Goal: Task Accomplishment & Management: Use online tool/utility

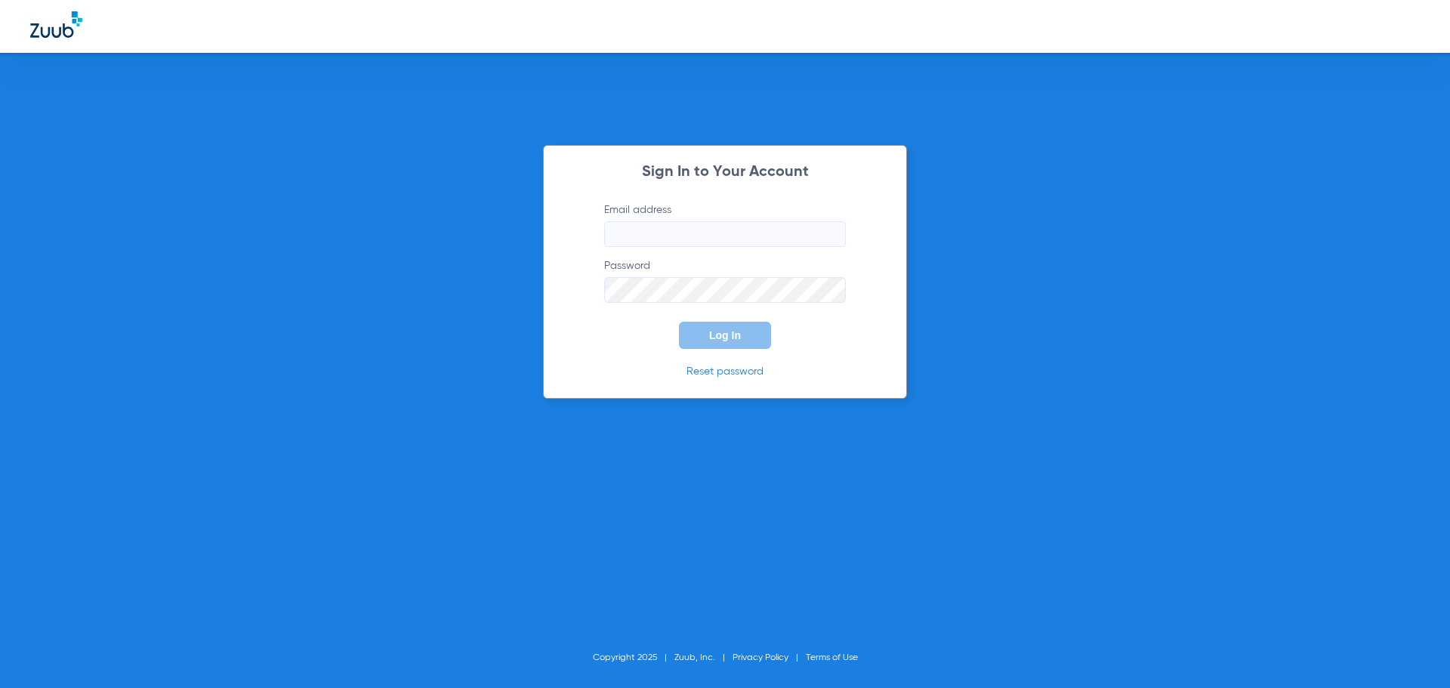
type input "[PERSON_NAME][EMAIL_ADDRESS][DOMAIN_NAME]"
click at [739, 340] on span "Log In" at bounding box center [725, 335] width 32 height 12
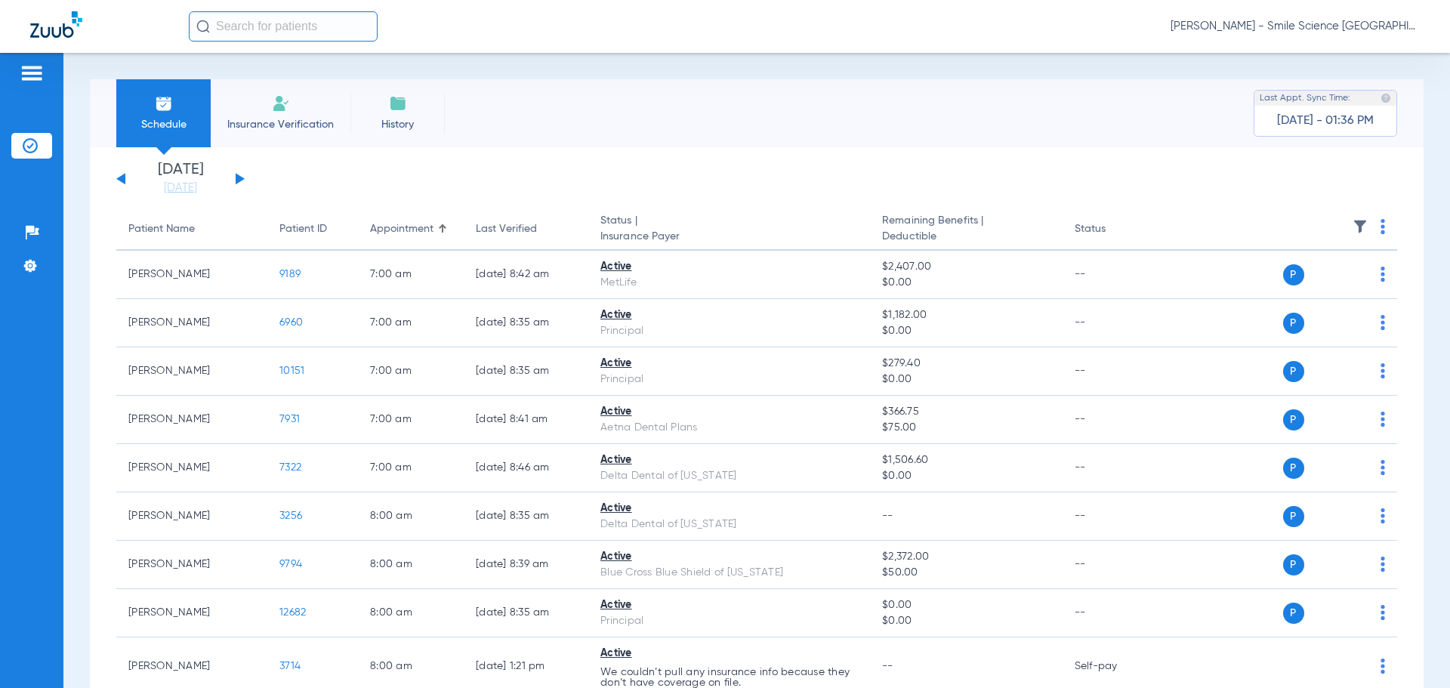
click at [1363, 227] on th at bounding box center [1281, 229] width 233 height 42
click at [1381, 222] on img at bounding box center [1383, 226] width 5 height 15
click at [1320, 291] on span "Verify All" at bounding box center [1314, 286] width 94 height 11
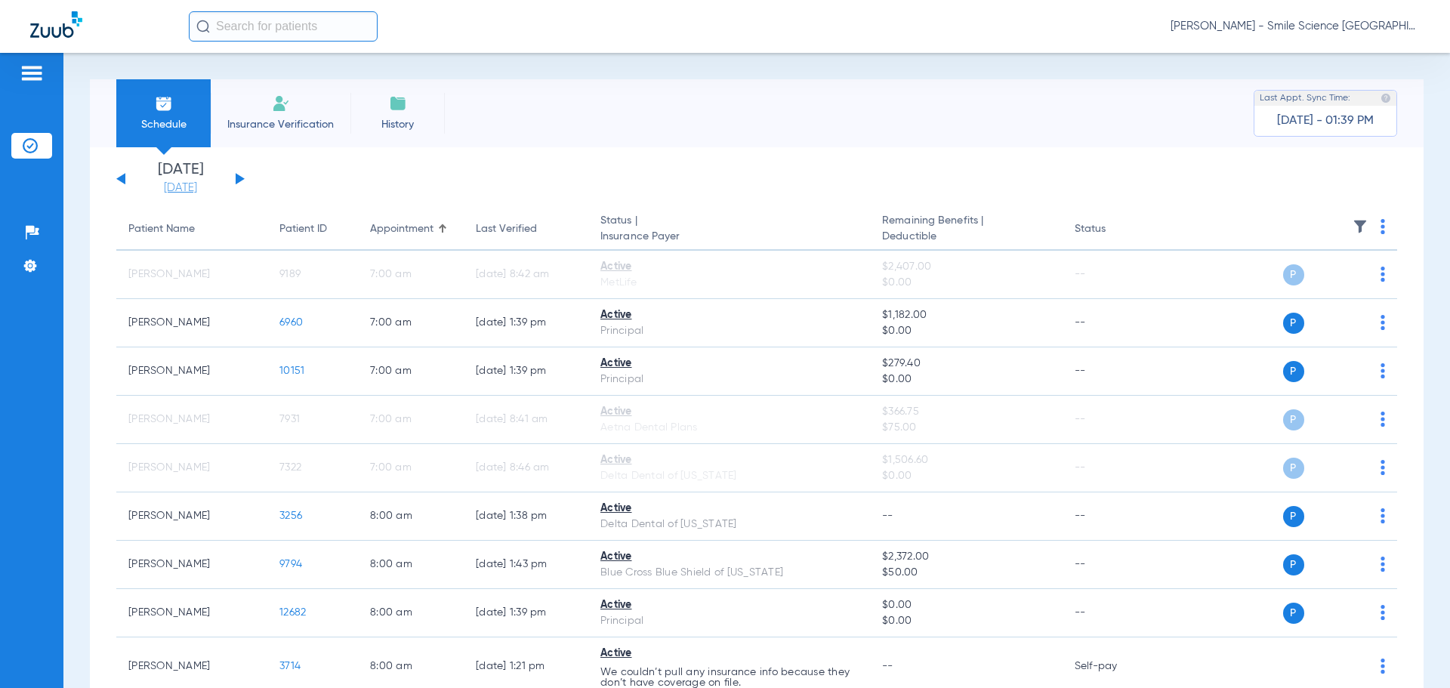
click at [178, 185] on link "[DATE]" at bounding box center [180, 188] width 91 height 15
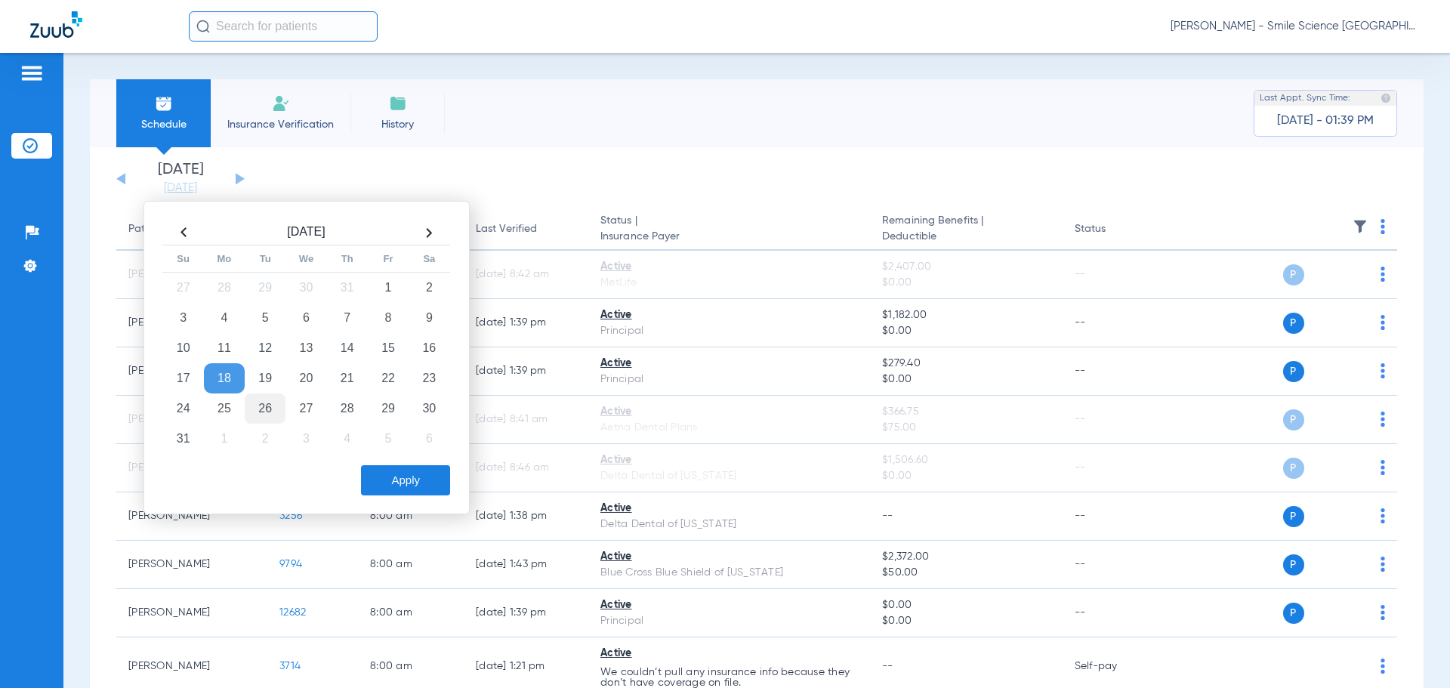
click at [258, 413] on td "26" at bounding box center [265, 409] width 41 height 30
click at [384, 464] on div "Apply" at bounding box center [304, 477] width 291 height 38
click at [387, 471] on button "Apply" at bounding box center [405, 480] width 89 height 30
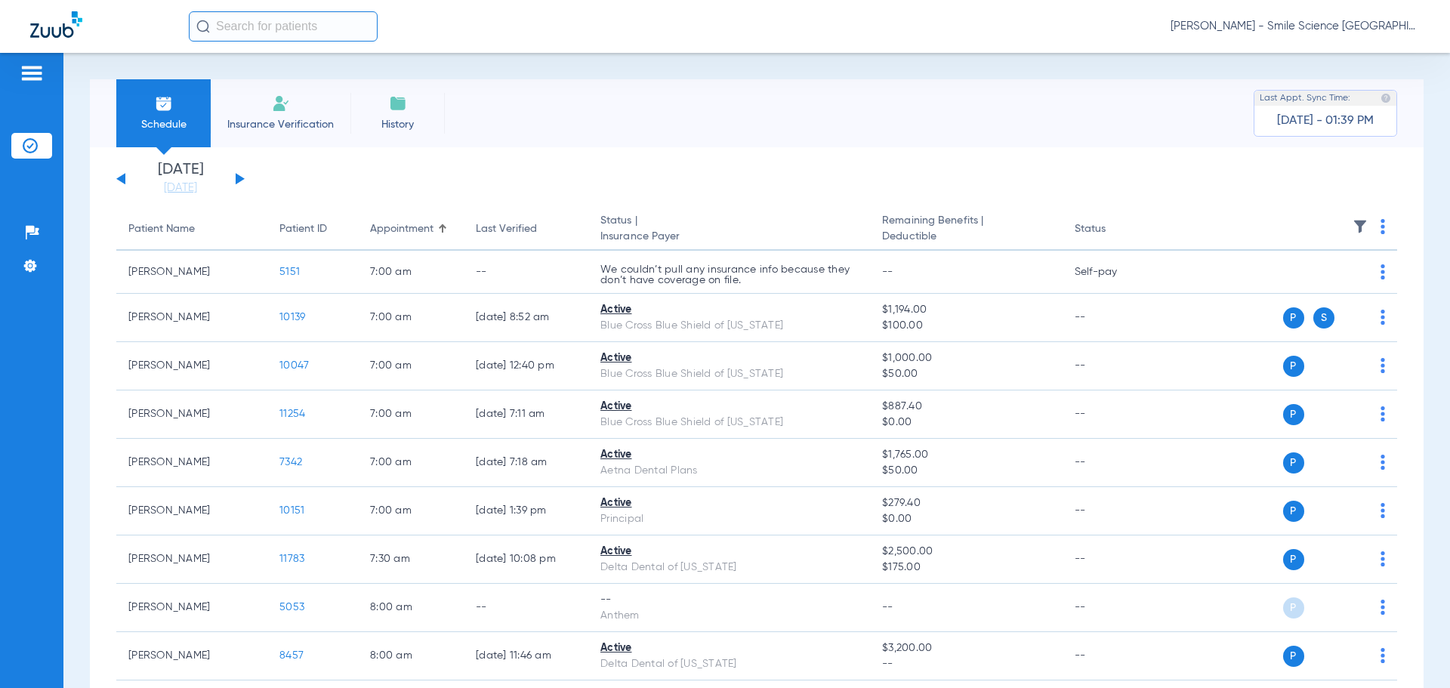
click at [1381, 223] on img at bounding box center [1383, 226] width 5 height 15
click at [1329, 286] on span "Verify All" at bounding box center [1314, 286] width 94 height 11
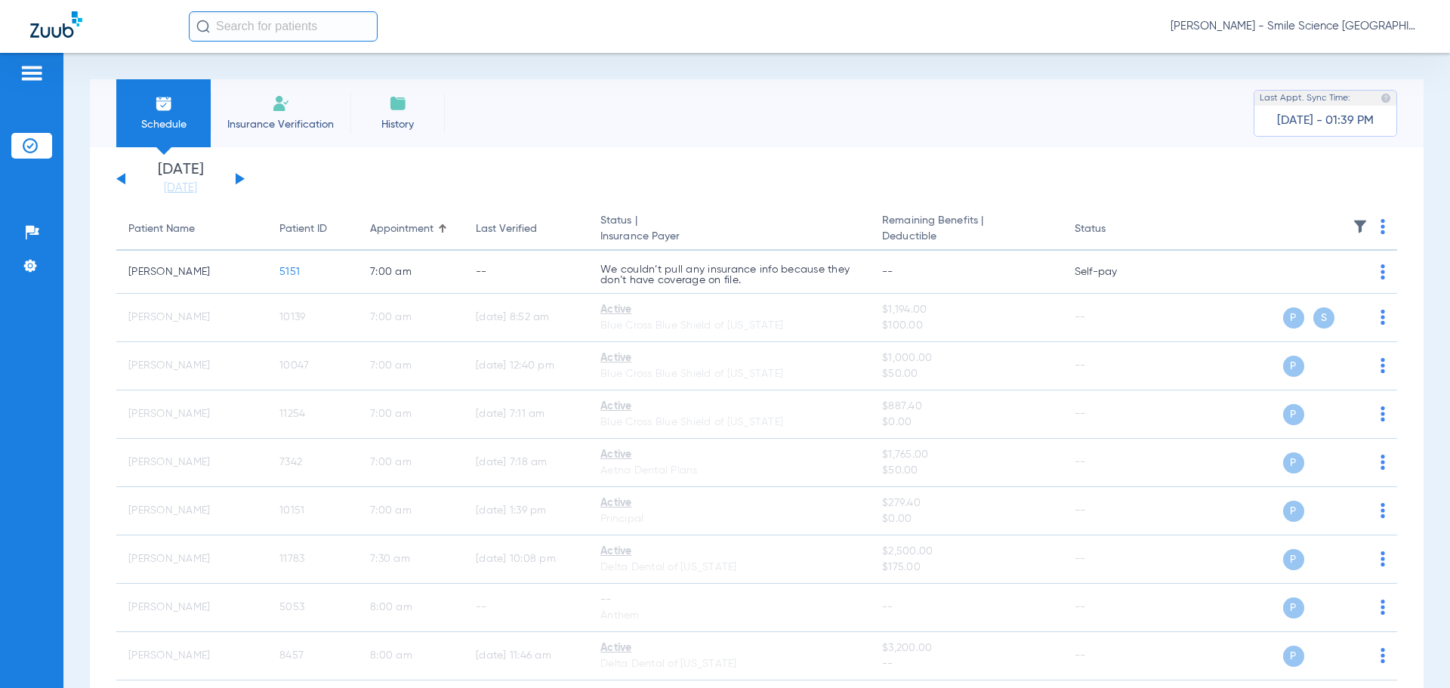
click at [807, 187] on app-single-date-navigator "[DATE] [DATE] [DATE] [DATE] [DATE] [DATE] [DATE] [DATE] [DATE] [DATE] [DATE] [D…" at bounding box center [756, 178] width 1281 height 33
click at [337, 39] on input "text" at bounding box center [283, 26] width 189 height 30
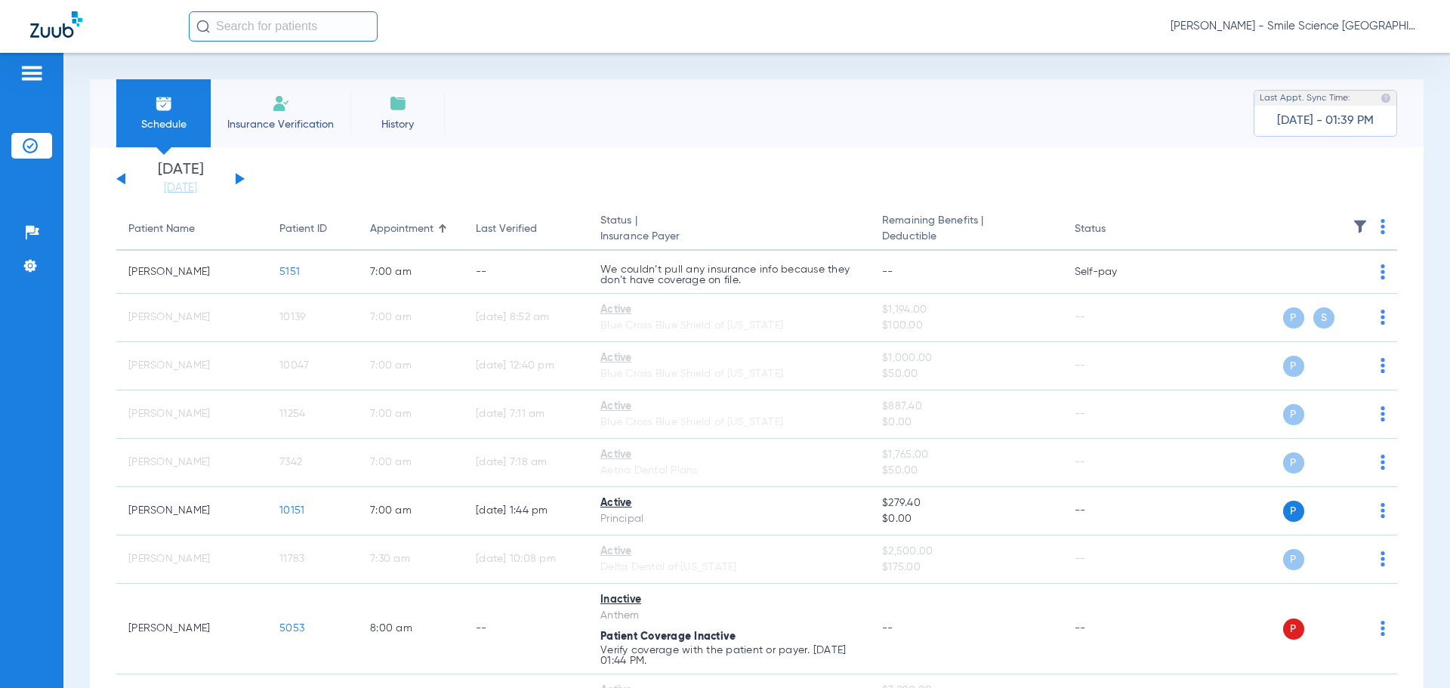
click at [327, 32] on input "text" at bounding box center [283, 26] width 189 height 30
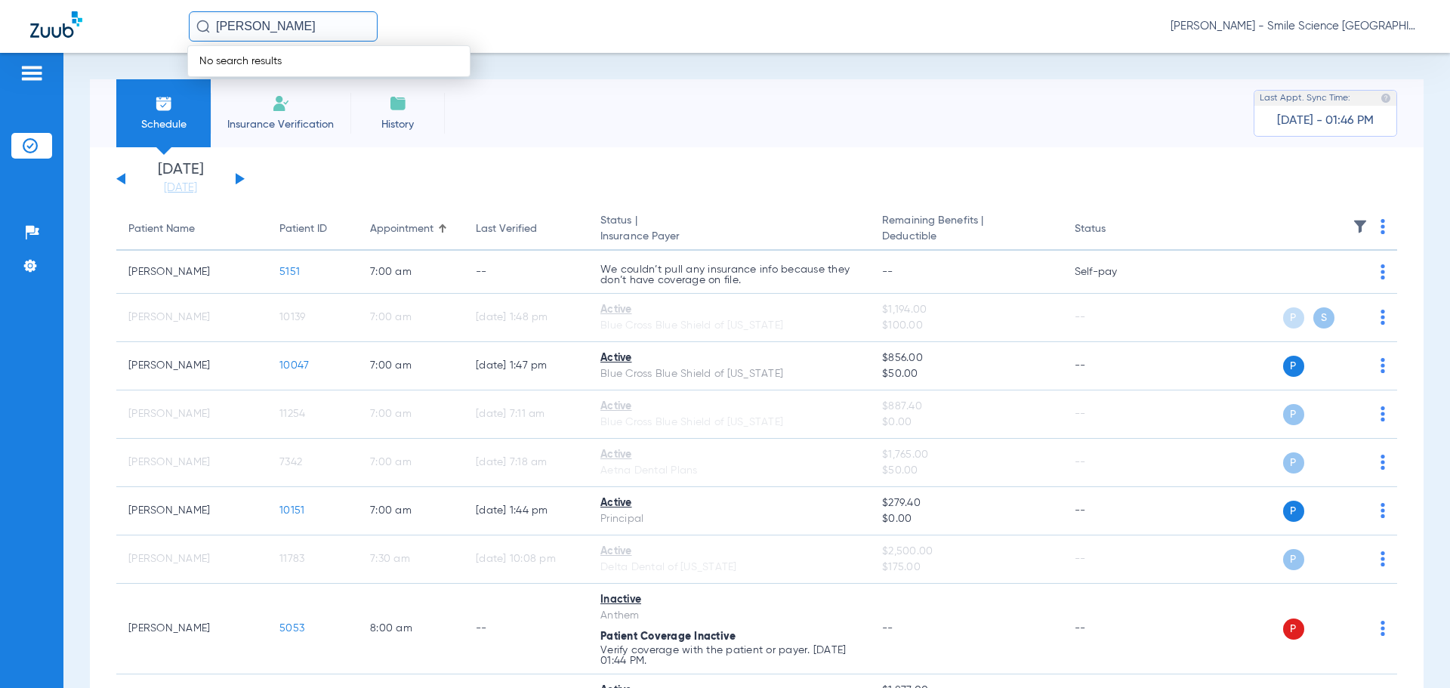
click at [304, 19] on input "[PERSON_NAME]" at bounding box center [283, 26] width 189 height 30
click at [310, 29] on input "[PERSON_NAME]" at bounding box center [283, 26] width 189 height 30
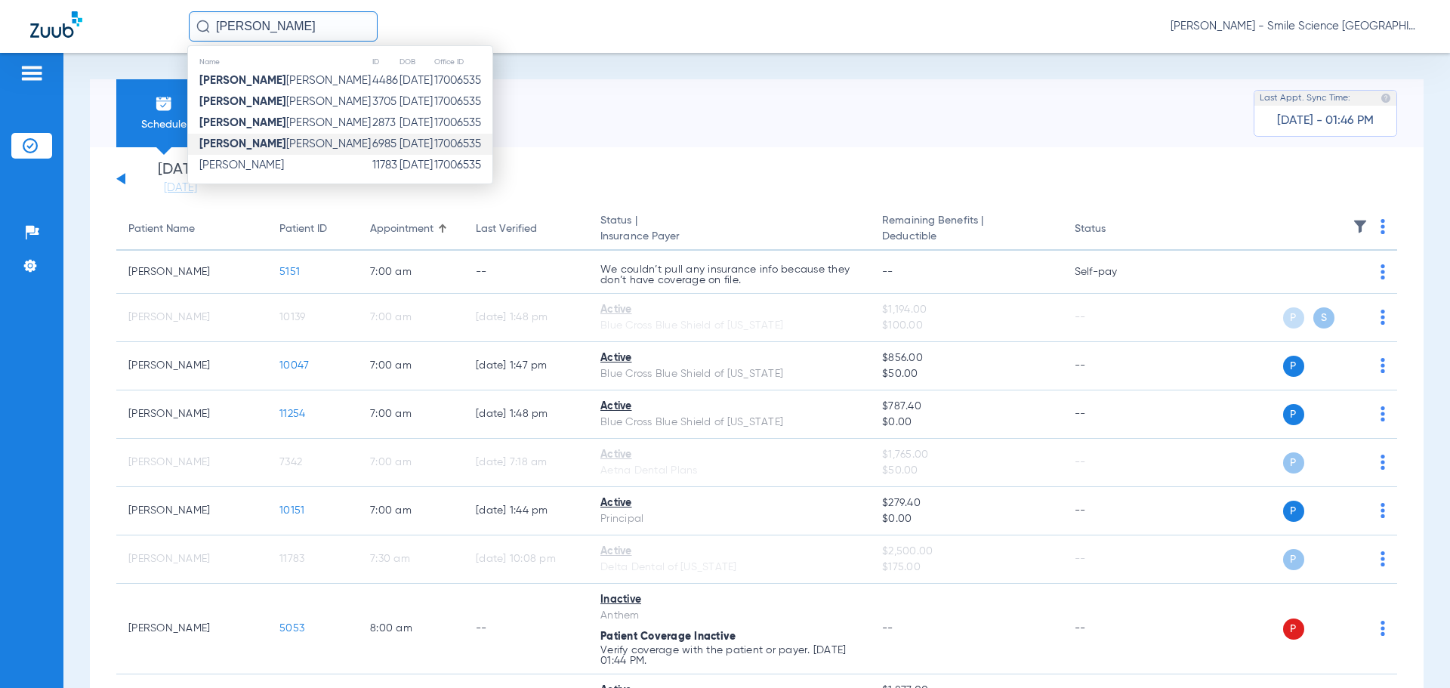
type input "[PERSON_NAME]"
click at [305, 152] on td "[PERSON_NAME]" at bounding box center [280, 144] width 184 height 21
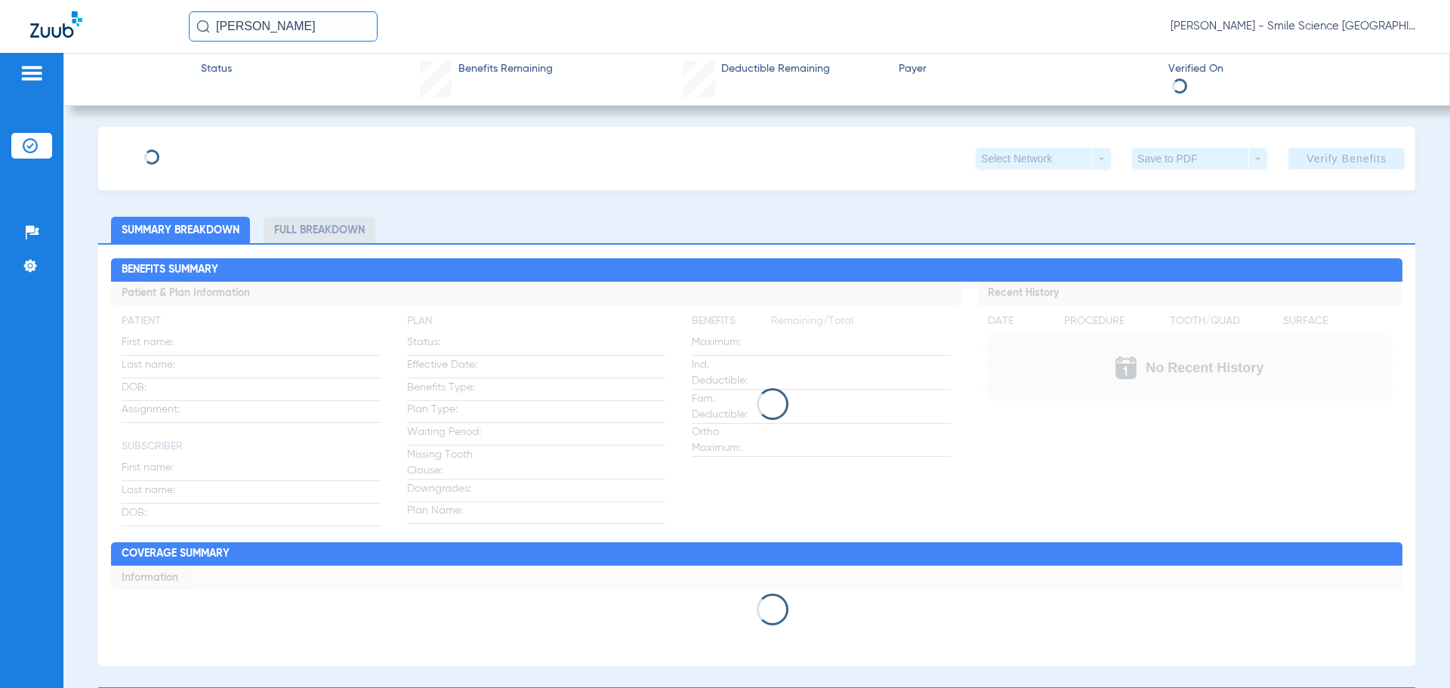
drag, startPoint x: 204, startPoint y: 24, endPoint x: 113, endPoint y: 26, distance: 90.7
click at [114, 26] on div "[PERSON_NAME] - Smile Science Chicago" at bounding box center [725, 26] width 1450 height 53
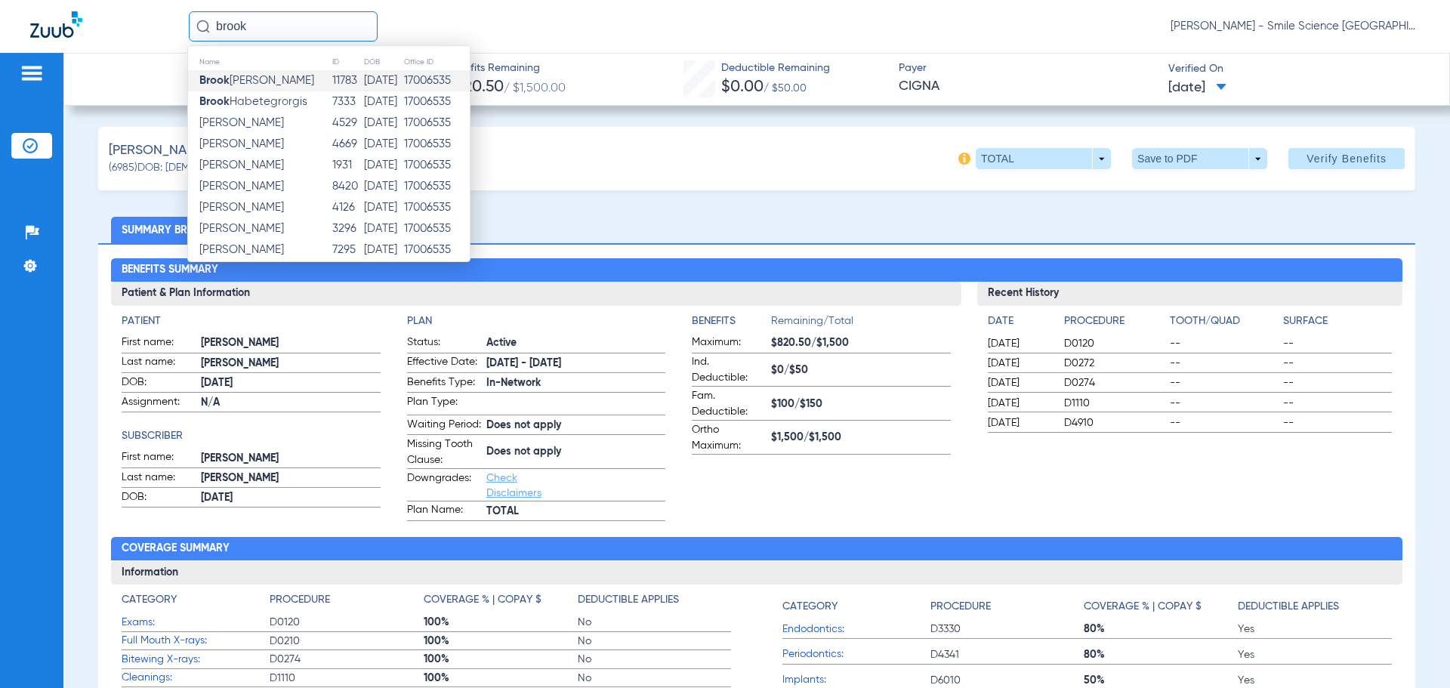
type input "brook"
click at [295, 79] on td "[PERSON_NAME]" at bounding box center [260, 80] width 144 height 21
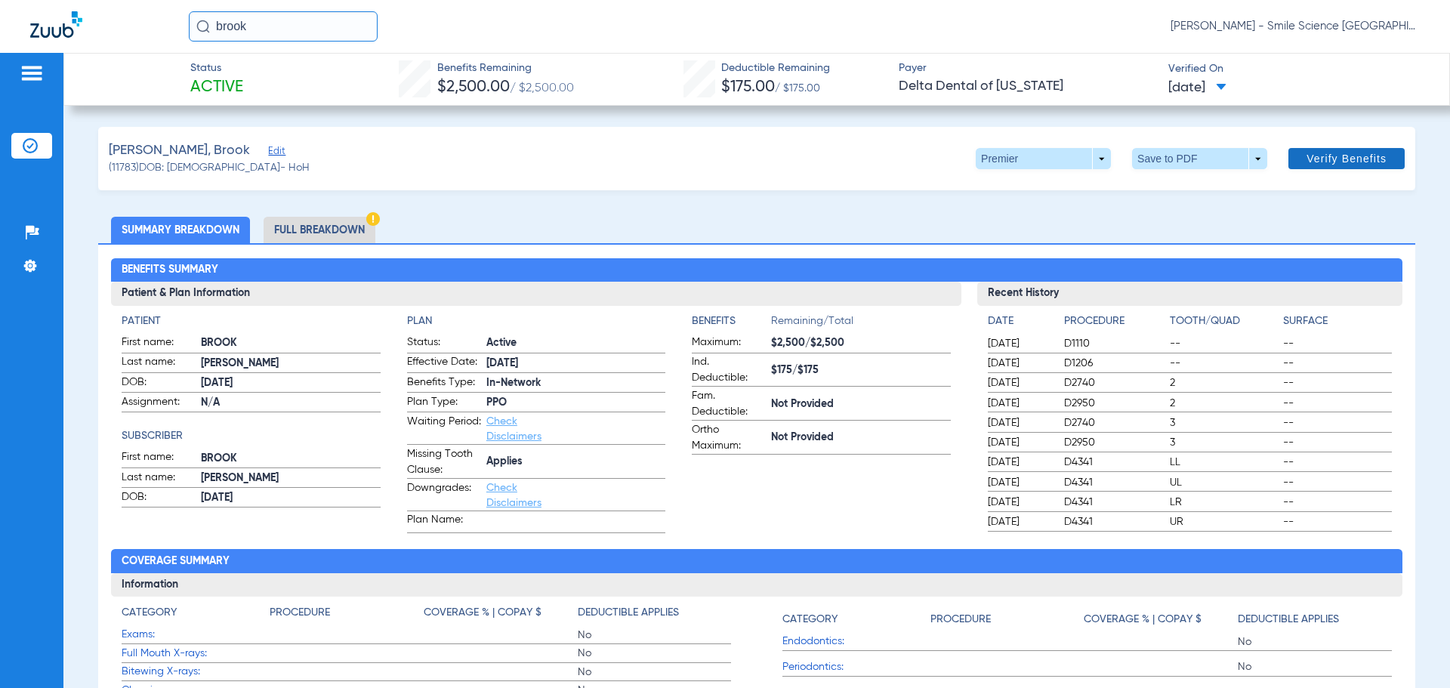
click at [1314, 153] on span "Verify Benefits" at bounding box center [1347, 159] width 80 height 12
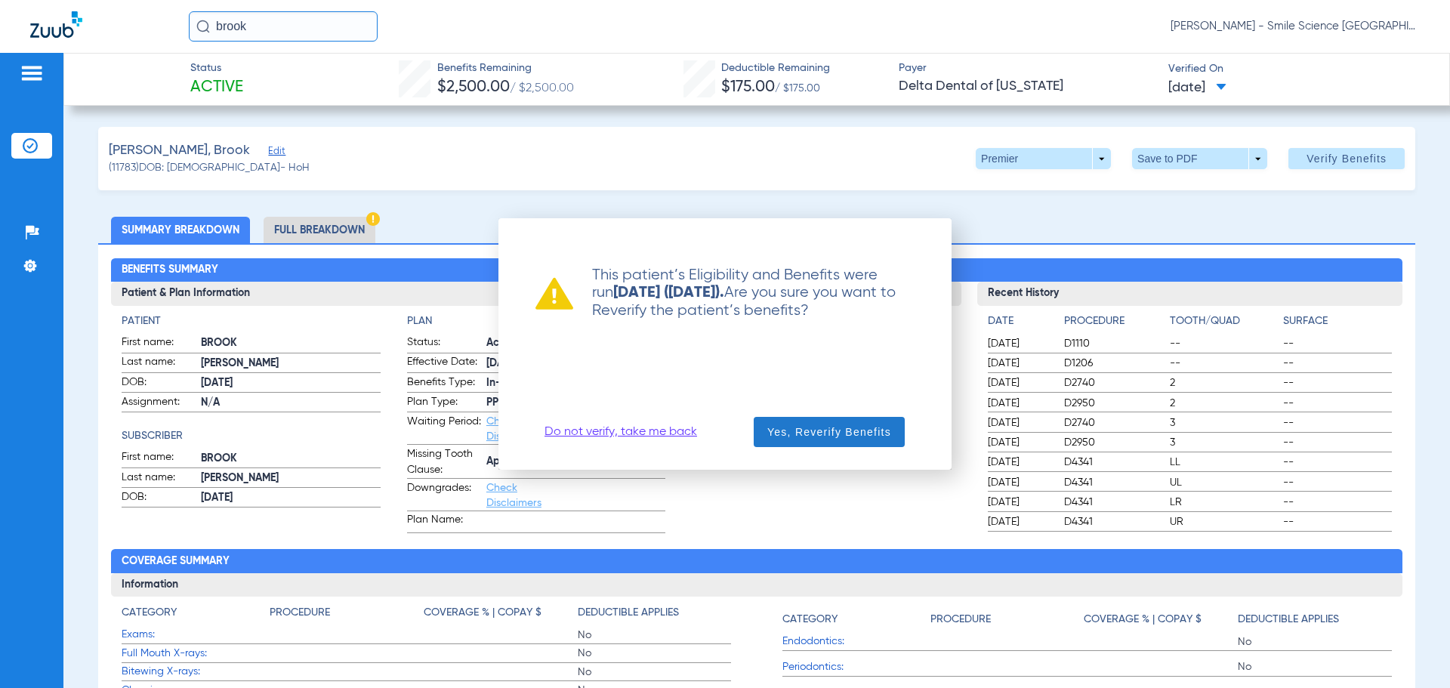
click at [807, 444] on span "button" at bounding box center [829, 432] width 151 height 36
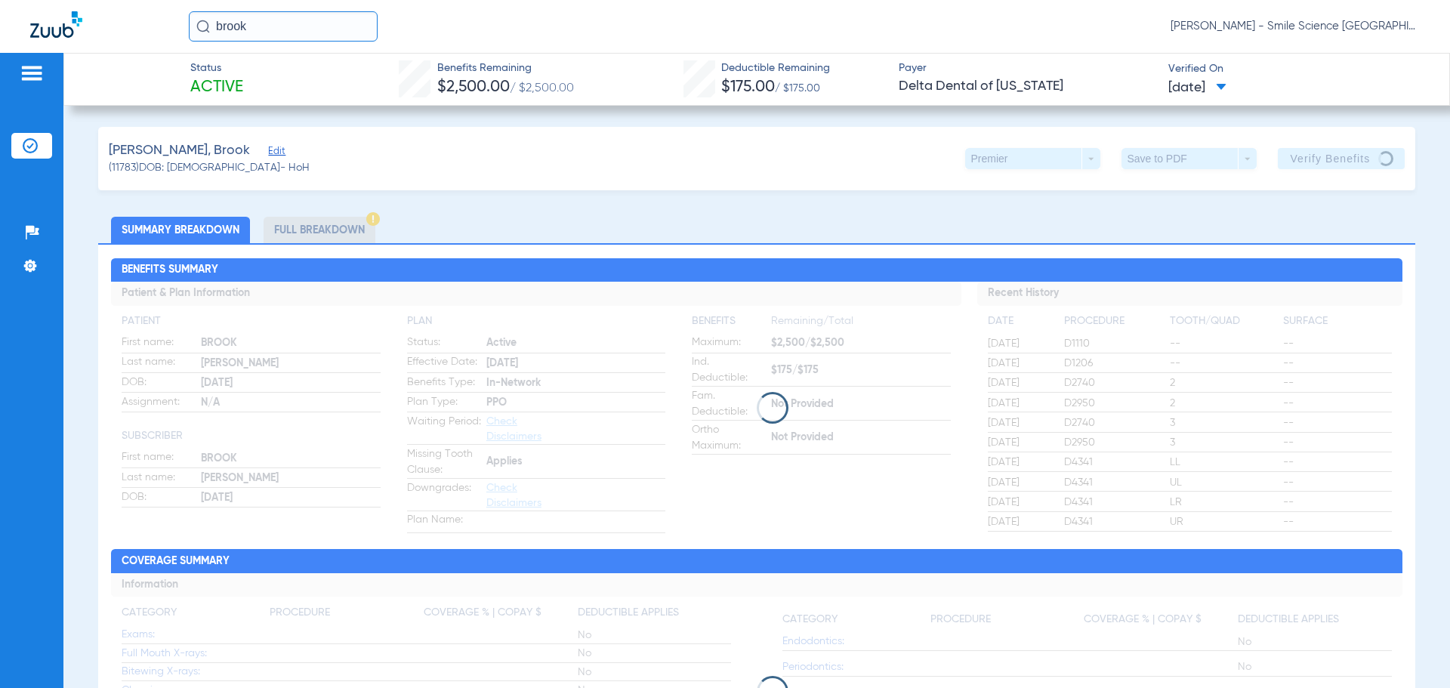
click at [279, 38] on input "brook" at bounding box center [283, 26] width 189 height 30
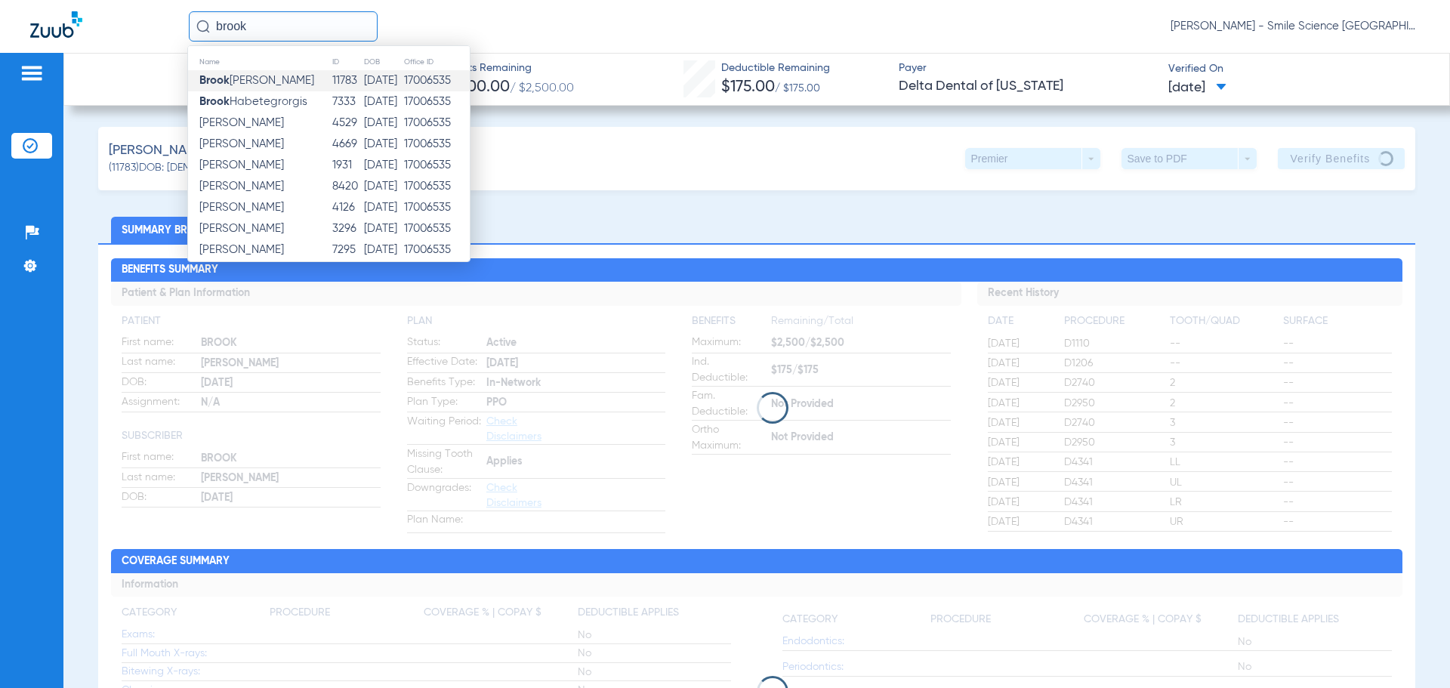
click at [283, 73] on td "[PERSON_NAME]" at bounding box center [260, 80] width 144 height 21
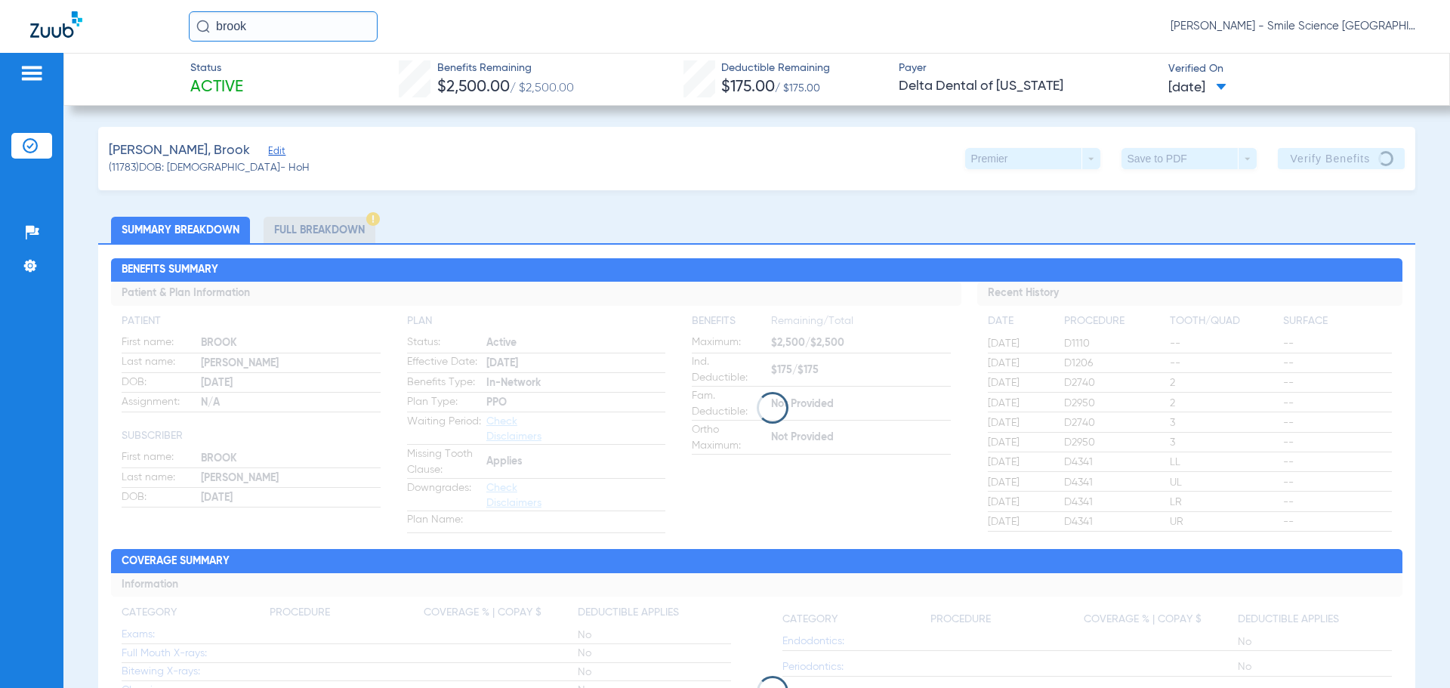
drag, startPoint x: 276, startPoint y: 23, endPoint x: 123, endPoint y: 40, distance: 153.5
click at [123, 40] on div "brook [PERSON_NAME] - Smile Science [GEOGRAPHIC_DATA]" at bounding box center [725, 26] width 1450 height 53
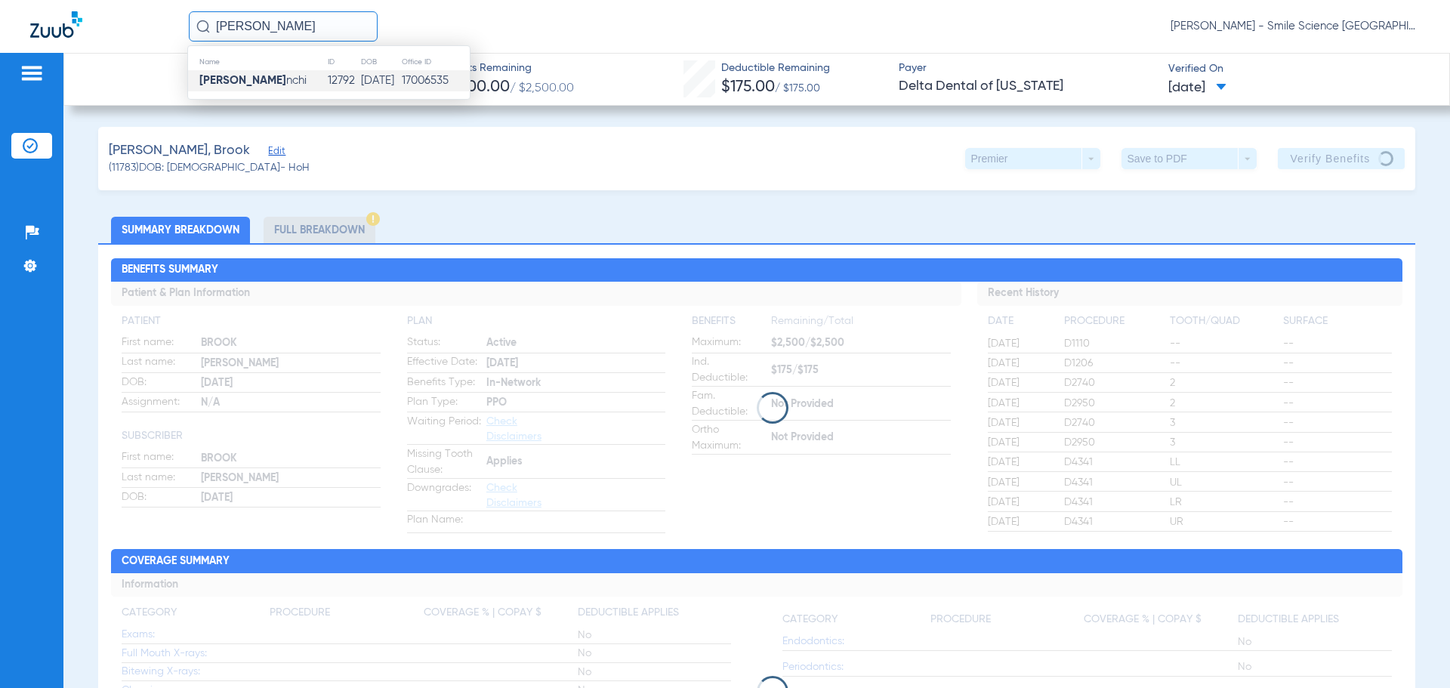
click at [392, 86] on td "[DATE]" at bounding box center [380, 80] width 41 height 21
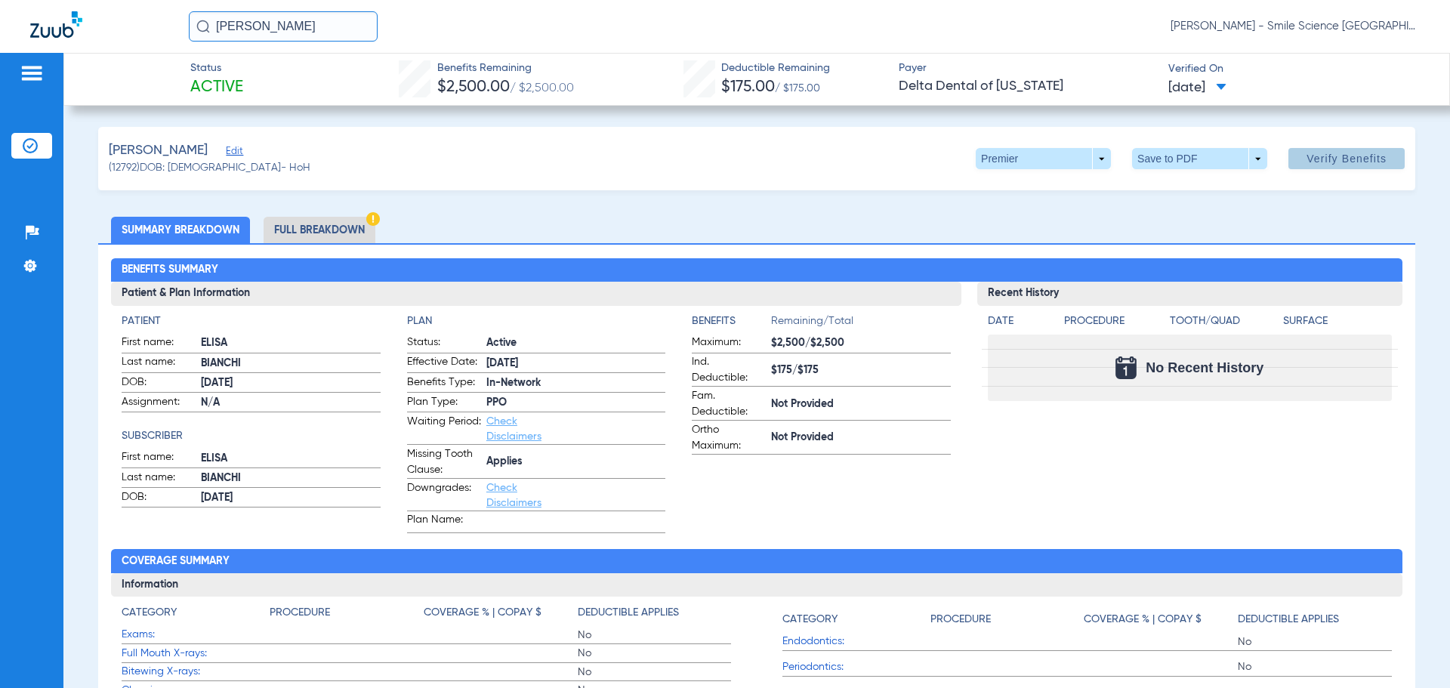
drag, startPoint x: 1323, startPoint y: 141, endPoint x: 1321, endPoint y: 156, distance: 15.2
click at [1323, 144] on span at bounding box center [1347, 158] width 116 height 36
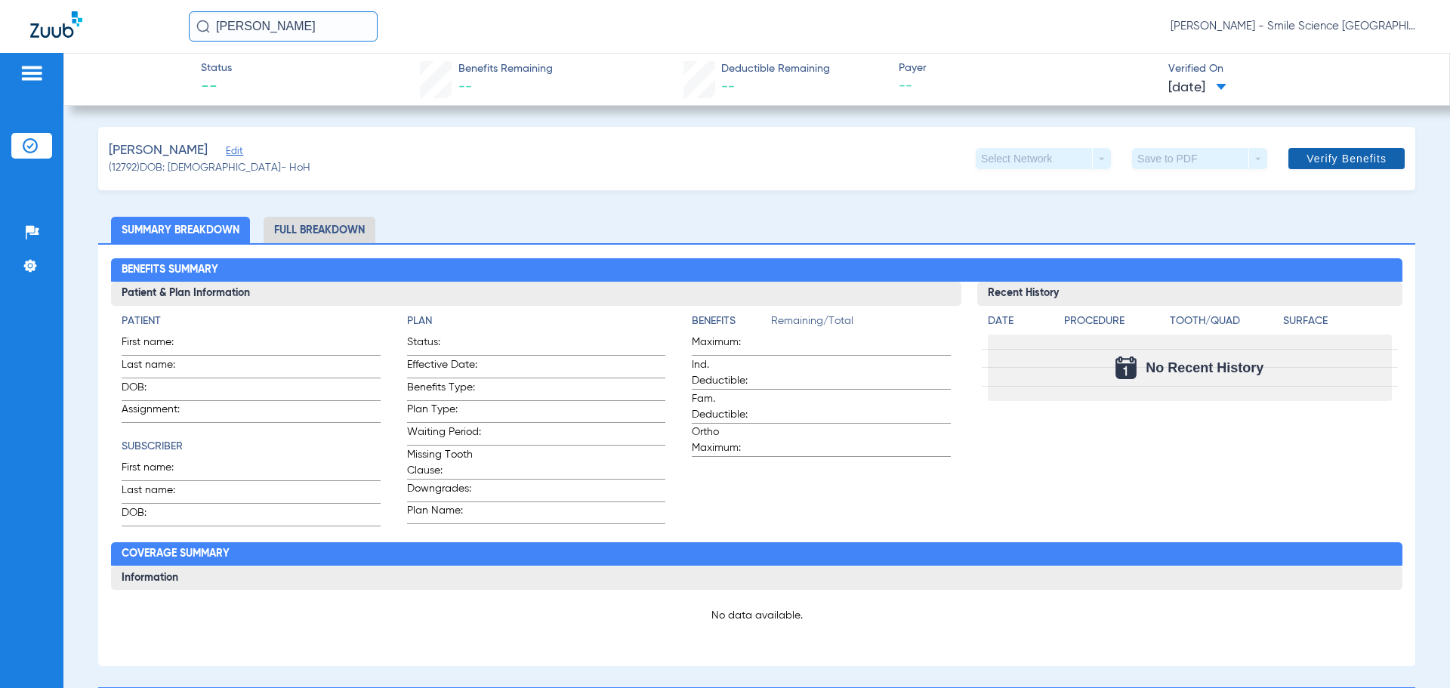
click at [1329, 165] on span at bounding box center [1347, 158] width 116 height 36
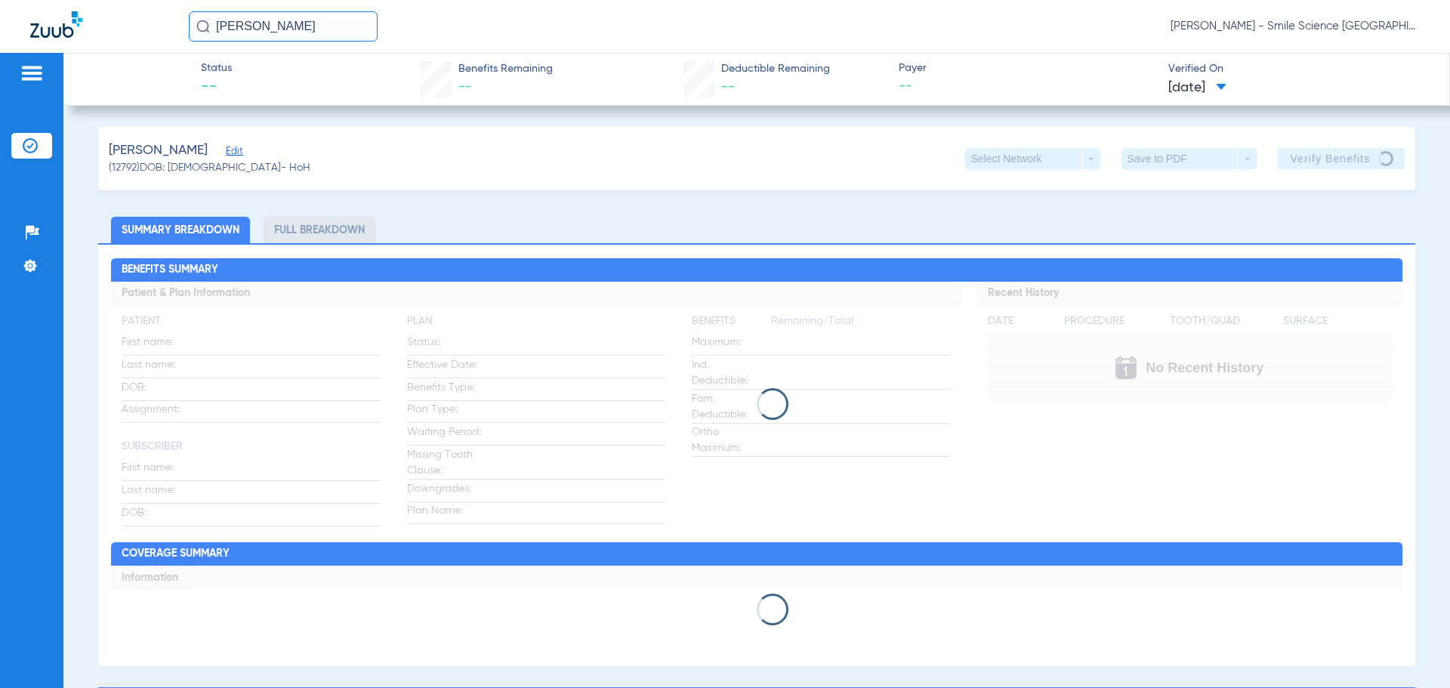
click at [287, 28] on input "[PERSON_NAME]" at bounding box center [283, 26] width 189 height 30
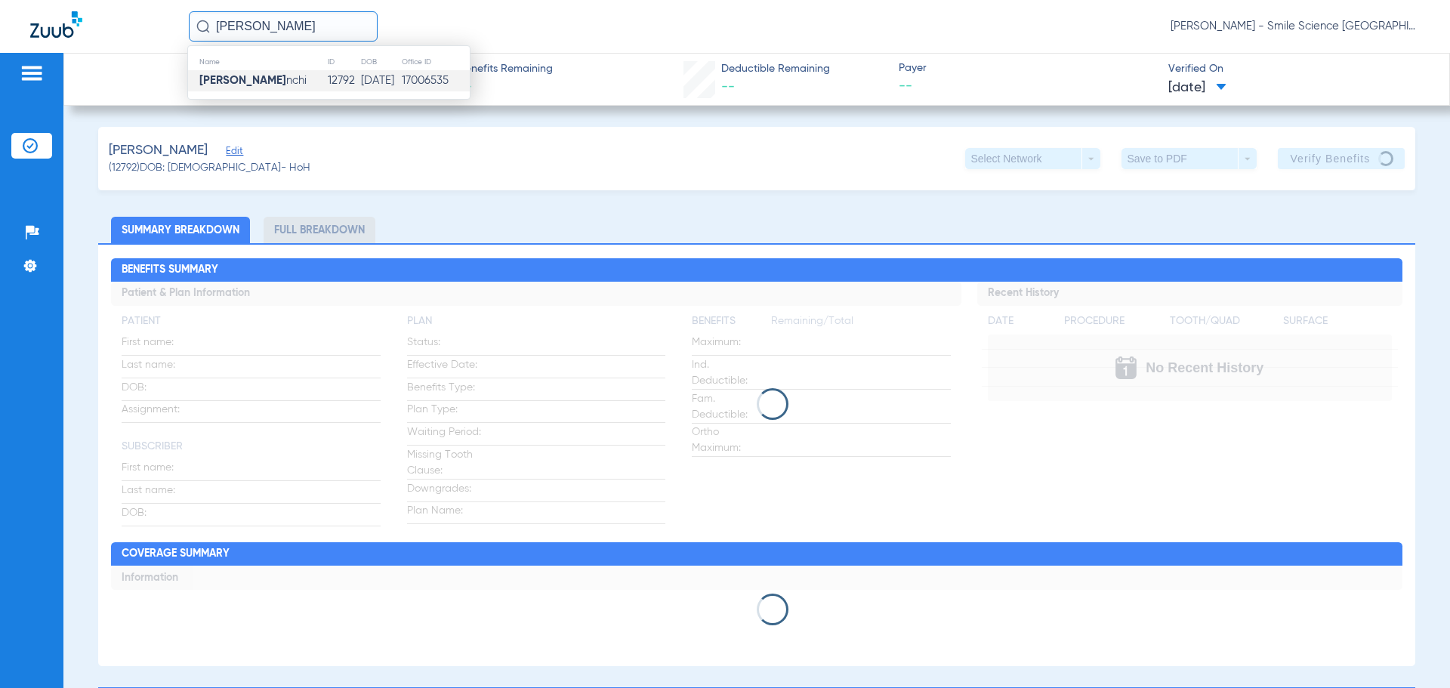
click at [414, 87] on td "17006535" at bounding box center [435, 80] width 69 height 21
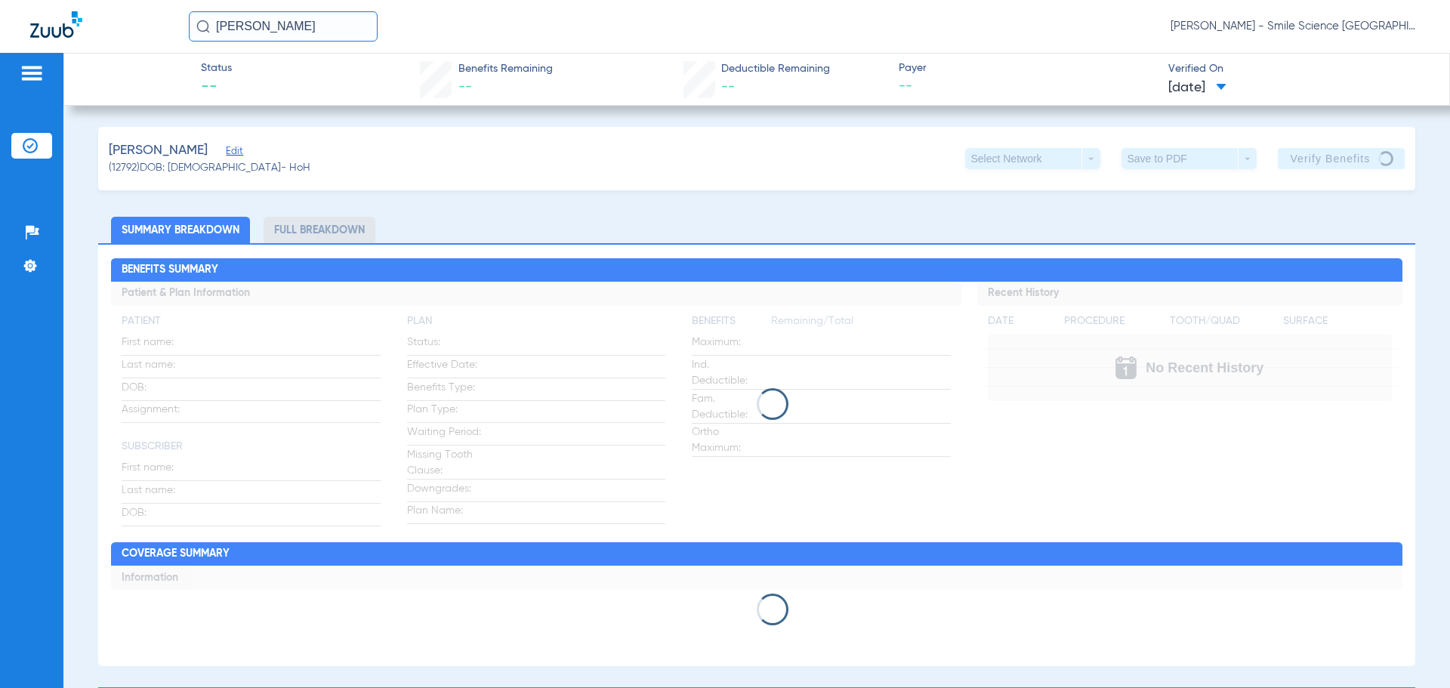
click at [1332, 156] on app-verify-button "Verify Benefits" at bounding box center [1341, 158] width 127 height 21
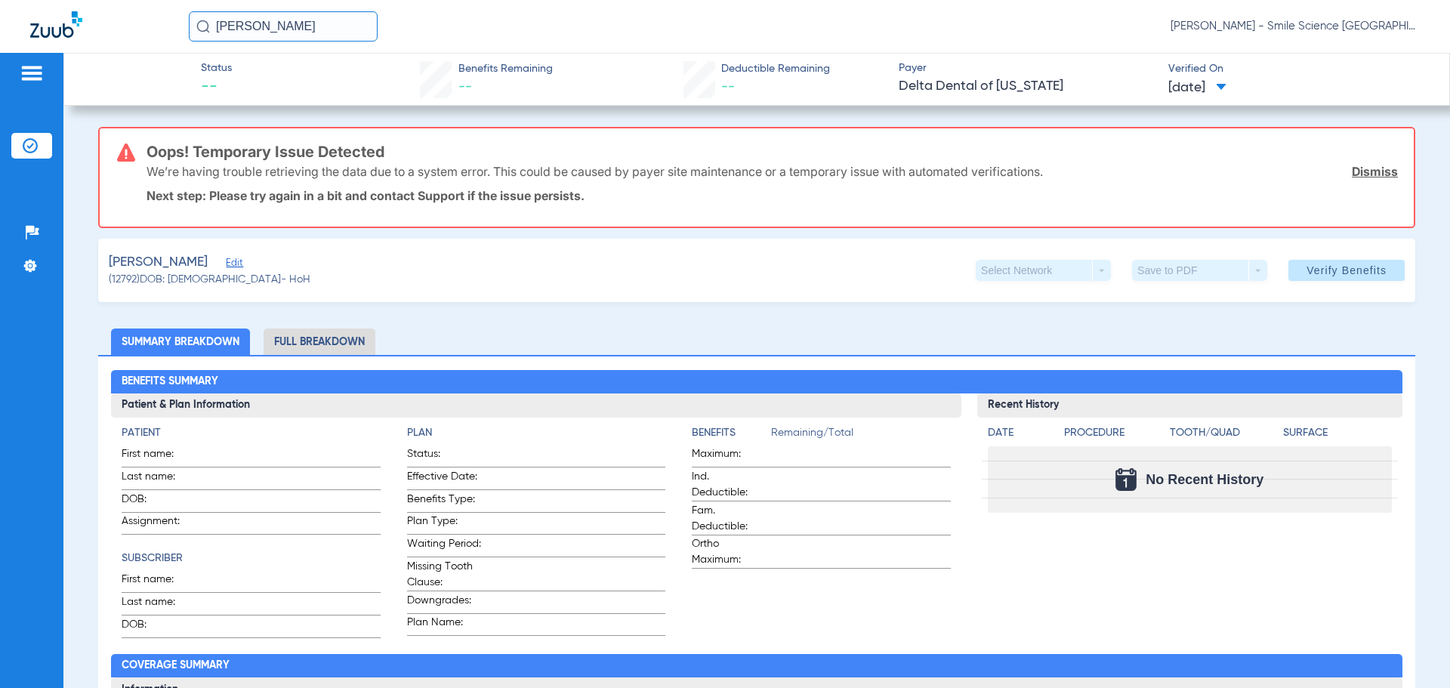
click at [1192, 94] on span "[DATE]" at bounding box center [1198, 88] width 58 height 19
click at [1114, 32] on div at bounding box center [725, 344] width 1450 height 688
click at [1310, 273] on span "Verify Benefits" at bounding box center [1347, 270] width 80 height 12
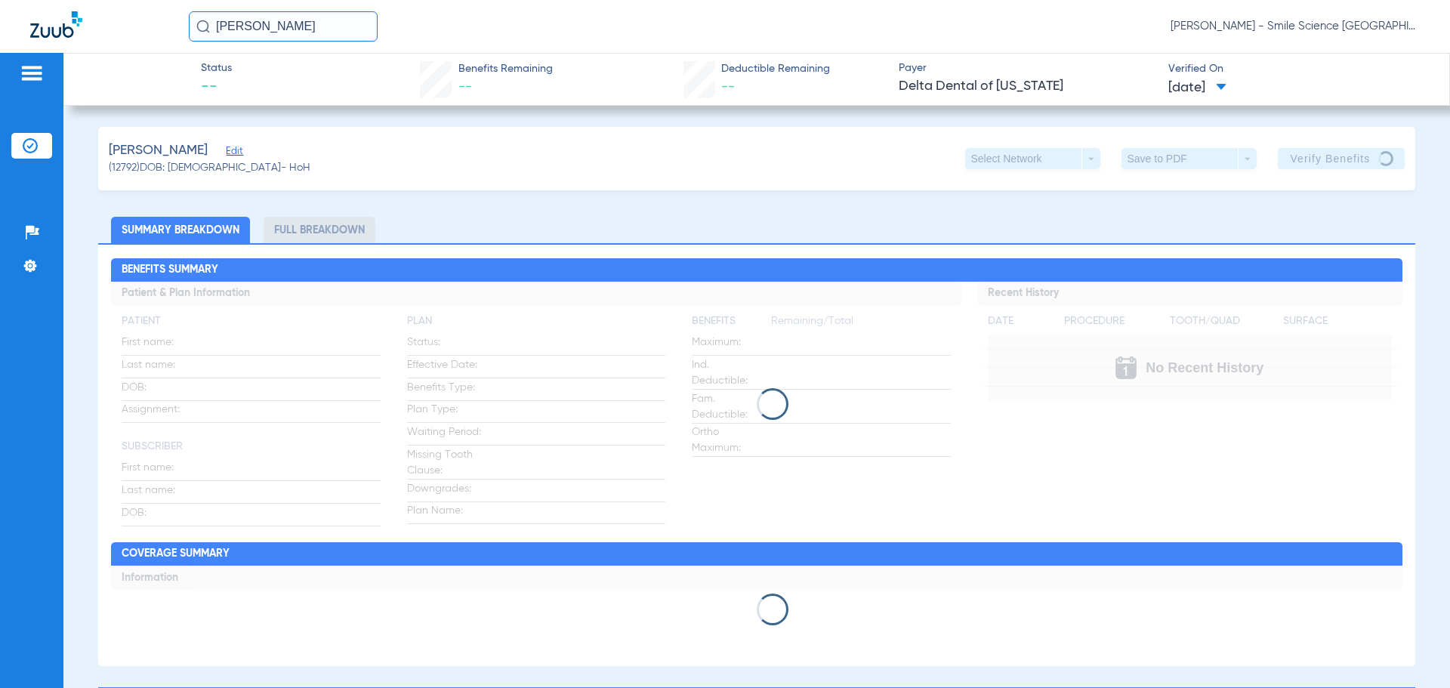
drag, startPoint x: 255, startPoint y: 35, endPoint x: 160, endPoint y: 67, distance: 100.6
click at [163, 66] on app-portal-wrapper "[PERSON_NAME] bia [PERSON_NAME] - Smile Science Chicago Patients Insurance Veri…" at bounding box center [725, 370] width 1450 height 741
drag, startPoint x: 253, startPoint y: 30, endPoint x: 242, endPoint y: 27, distance: 11.7
click at [251, 30] on input "[PERSON_NAME]" at bounding box center [283, 26] width 189 height 30
click at [240, 26] on input "[PERSON_NAME]" at bounding box center [283, 26] width 189 height 30
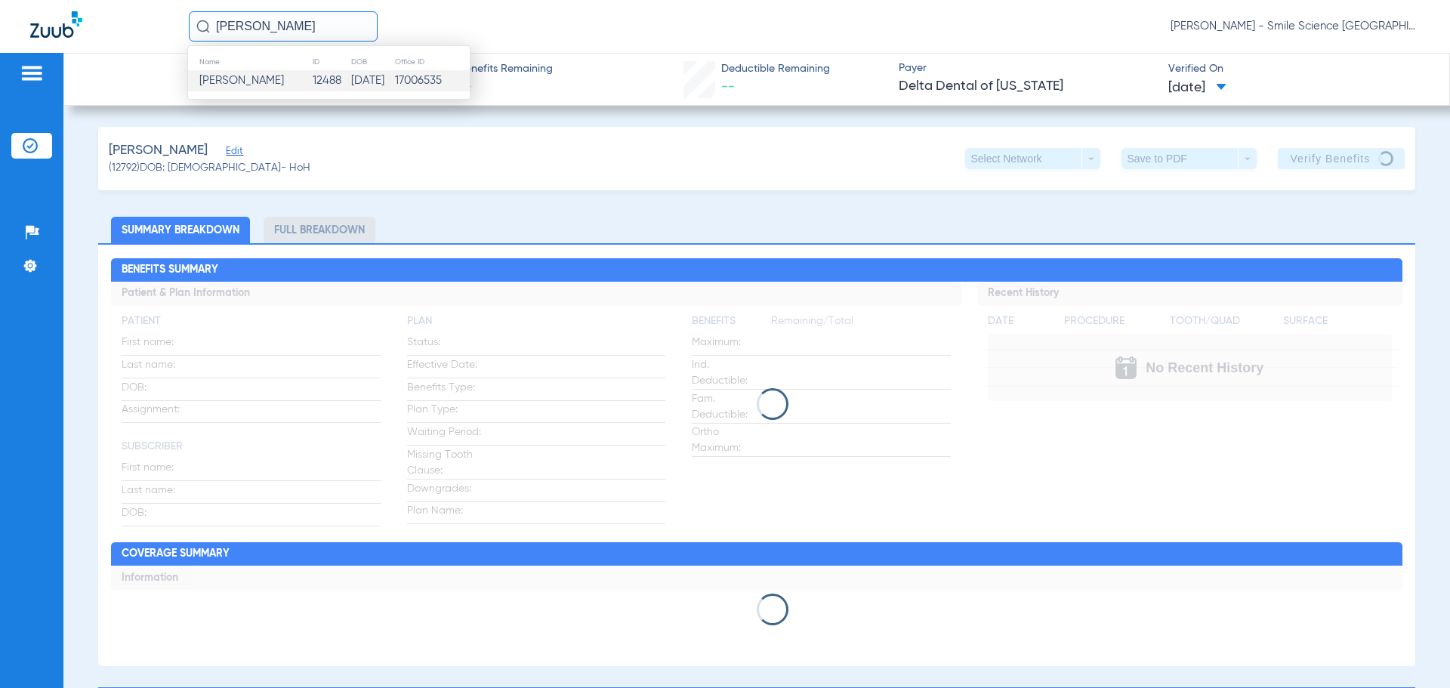
type input "[PERSON_NAME]"
click at [317, 83] on td "12488" at bounding box center [331, 80] width 39 height 21
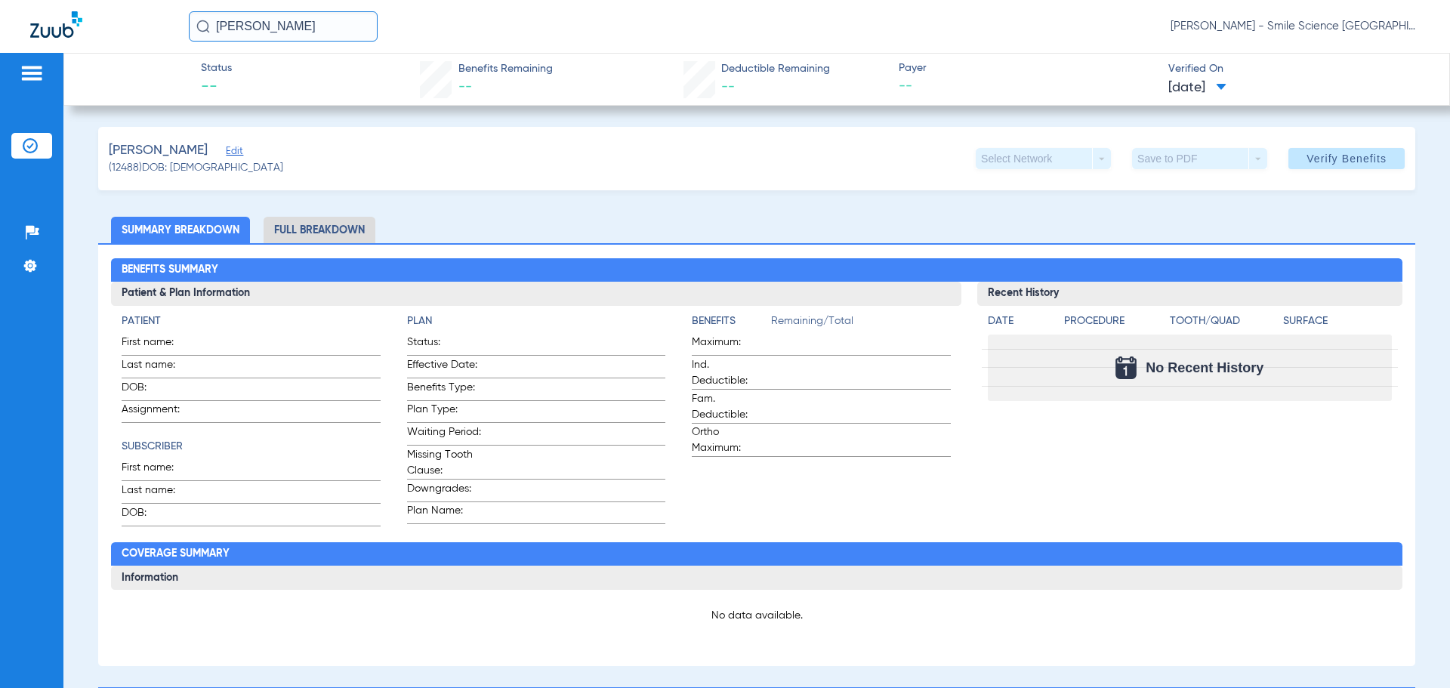
drag, startPoint x: 336, startPoint y: 13, endPoint x: 162, endPoint y: 42, distance: 176.1
click at [162, 41] on div "[PERSON_NAME] [PERSON_NAME] - Smile Science [GEOGRAPHIC_DATA]" at bounding box center [725, 26] width 1450 height 53
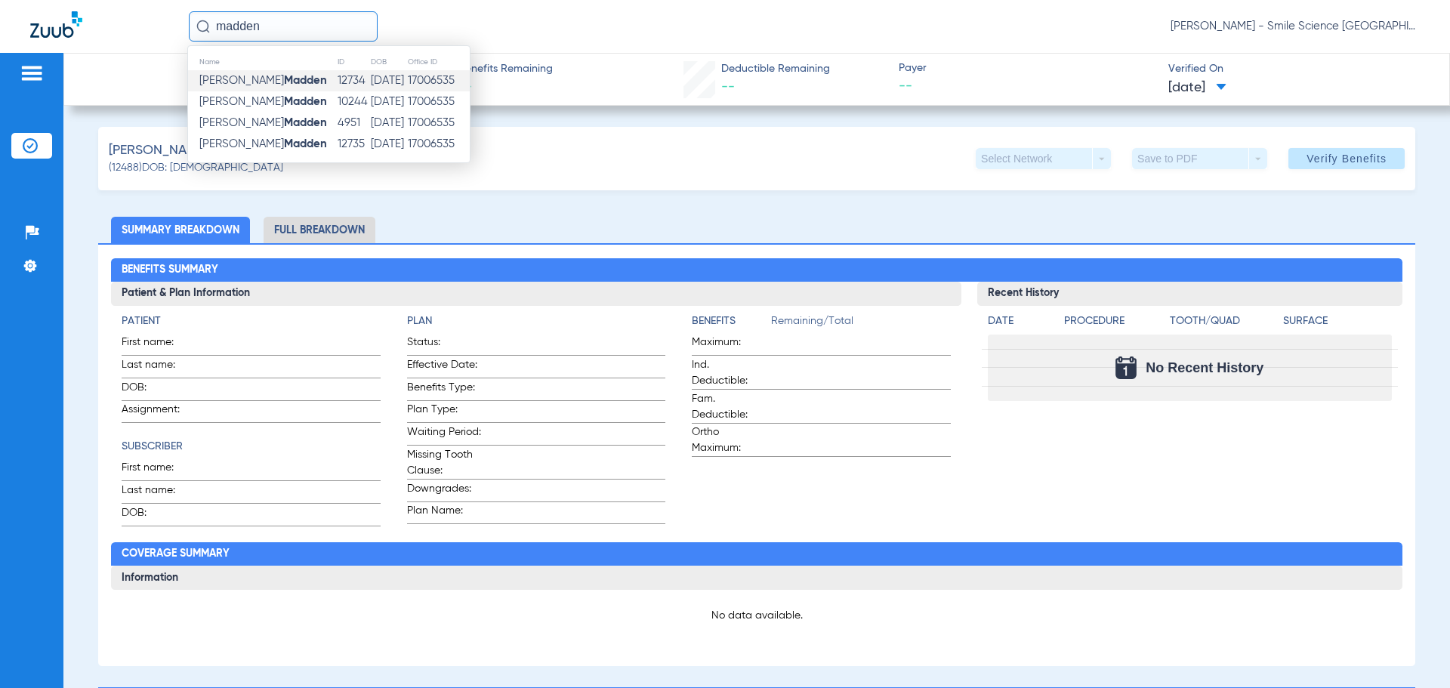
type input "madden"
click at [337, 84] on td "12734" at bounding box center [354, 80] width 34 height 21
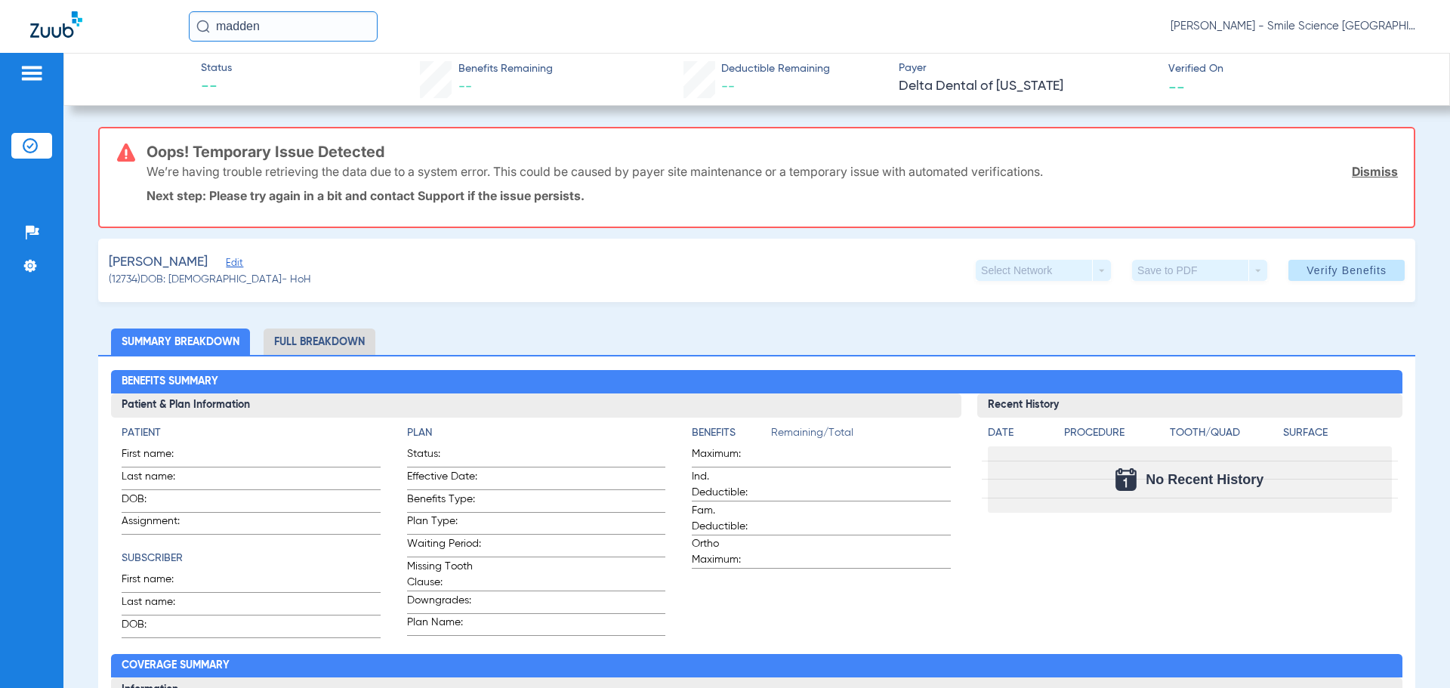
click at [271, 26] on input "madden" at bounding box center [283, 26] width 189 height 30
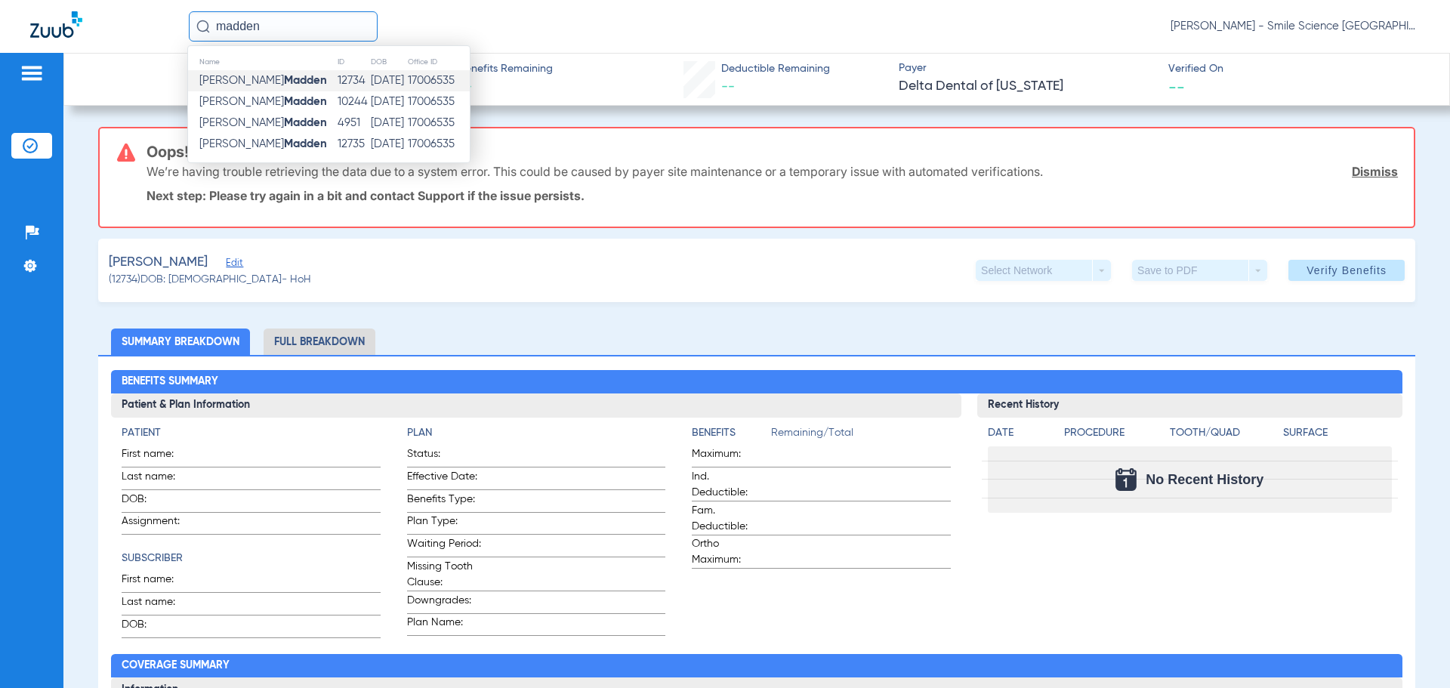
click at [284, 79] on strong "Madden" at bounding box center [305, 80] width 43 height 11
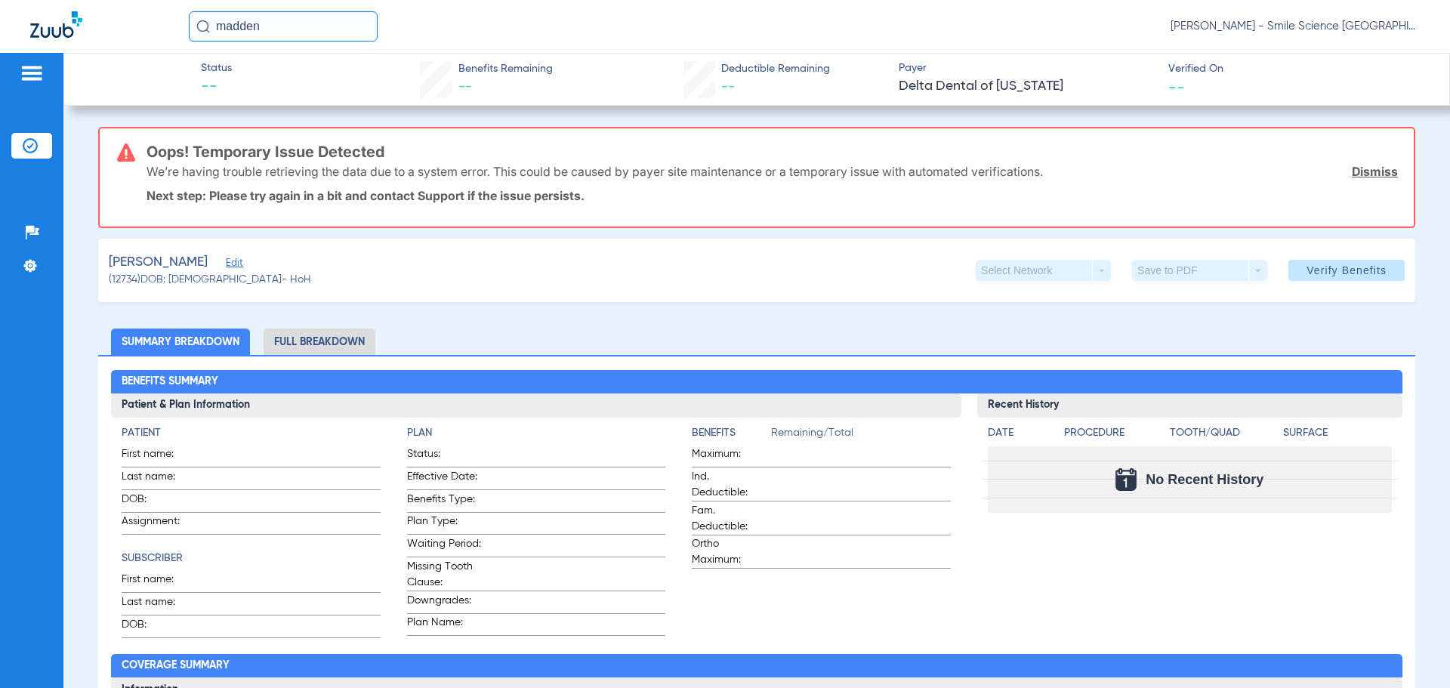
drag, startPoint x: 297, startPoint y: 13, endPoint x: 96, endPoint y: 24, distance: 201.2
click at [97, 24] on div "madden [PERSON_NAME] - Smile Science [GEOGRAPHIC_DATA]" at bounding box center [725, 26] width 1450 height 53
type input "[PERSON_NAME]"
click at [284, 27] on input "[PERSON_NAME]" at bounding box center [283, 26] width 189 height 30
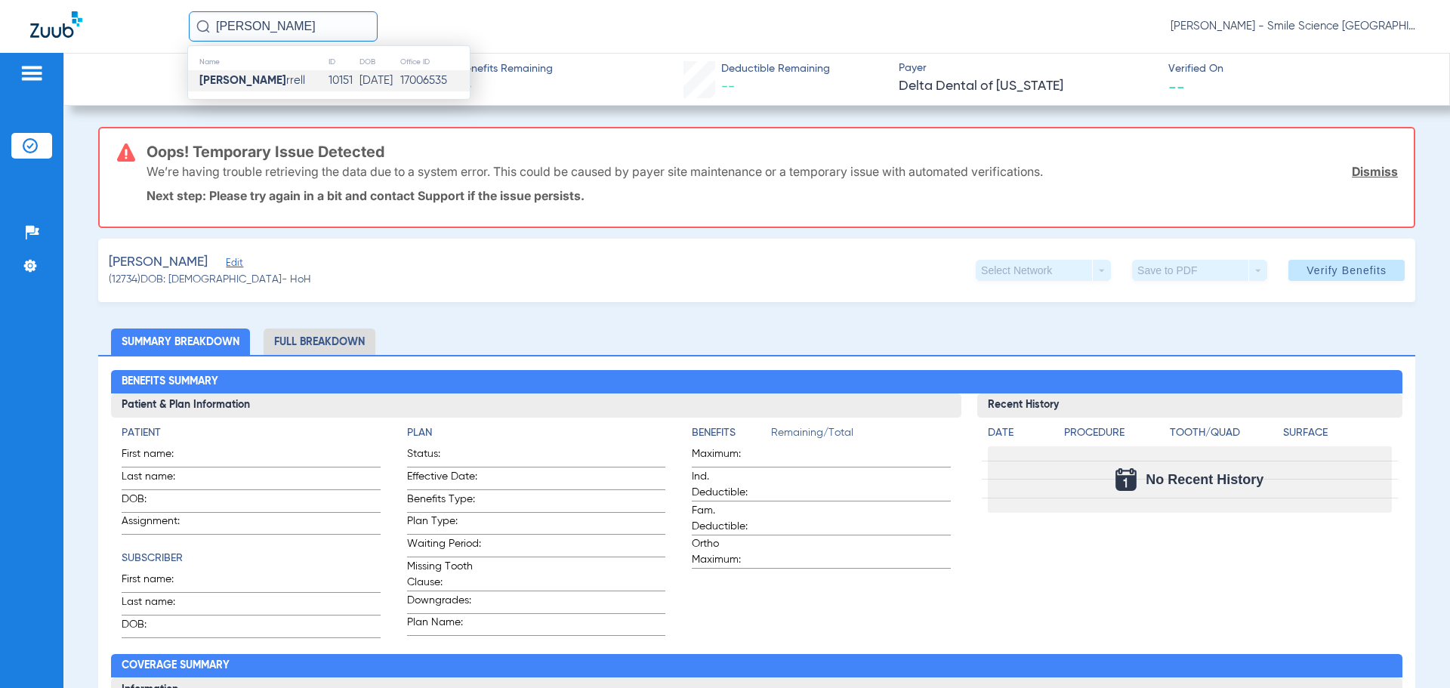
type input "[PERSON_NAME]"
click at [359, 78] on td "[DATE]" at bounding box center [380, 80] width 42 height 21
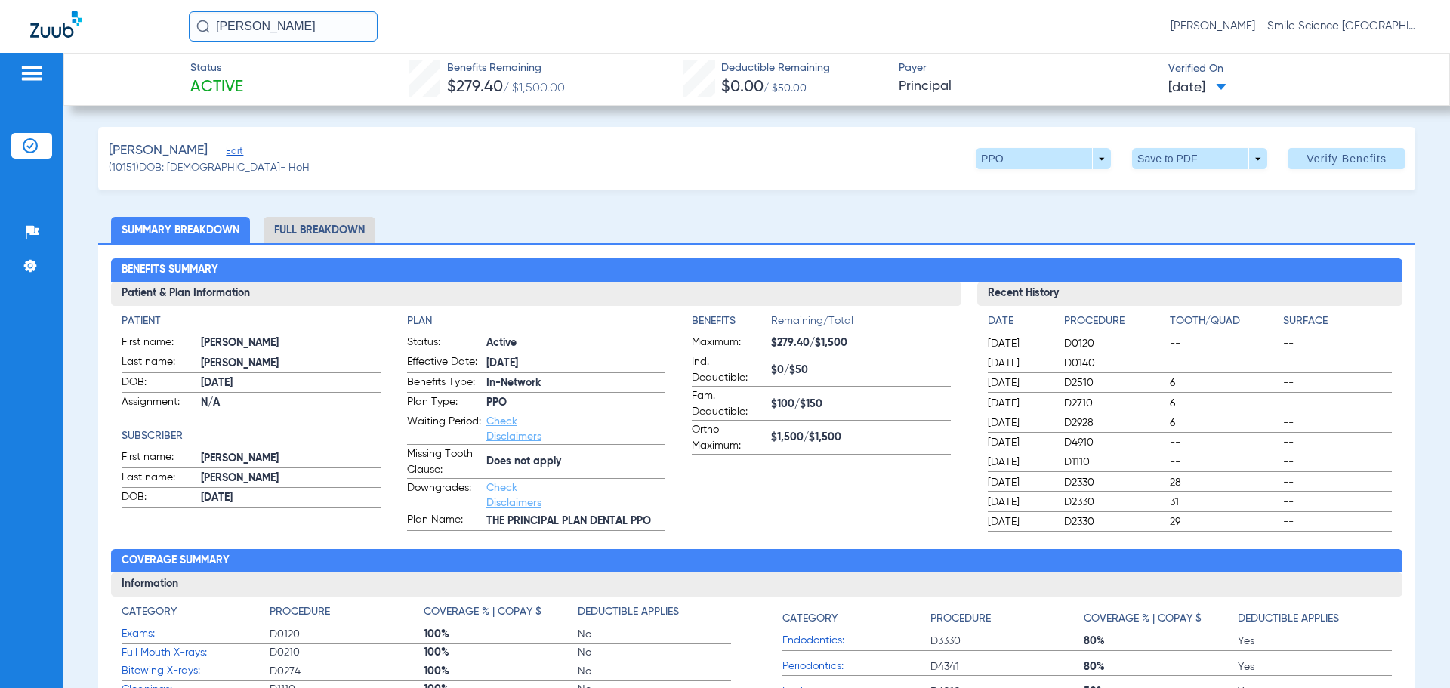
drag, startPoint x: 305, startPoint y: 23, endPoint x: 107, endPoint y: 8, distance: 199.2
click at [111, 9] on div "[PERSON_NAME] [PERSON_NAME] - Smile Science [GEOGRAPHIC_DATA]" at bounding box center [725, 26] width 1450 height 53
type input "[PERSON_NAME]"
click at [258, 85] on span "[PERSON_NAME] [PERSON_NAME]" at bounding box center [249, 80] width 100 height 11
drag, startPoint x: 280, startPoint y: 12, endPoint x: 41, endPoint y: 39, distance: 241.0
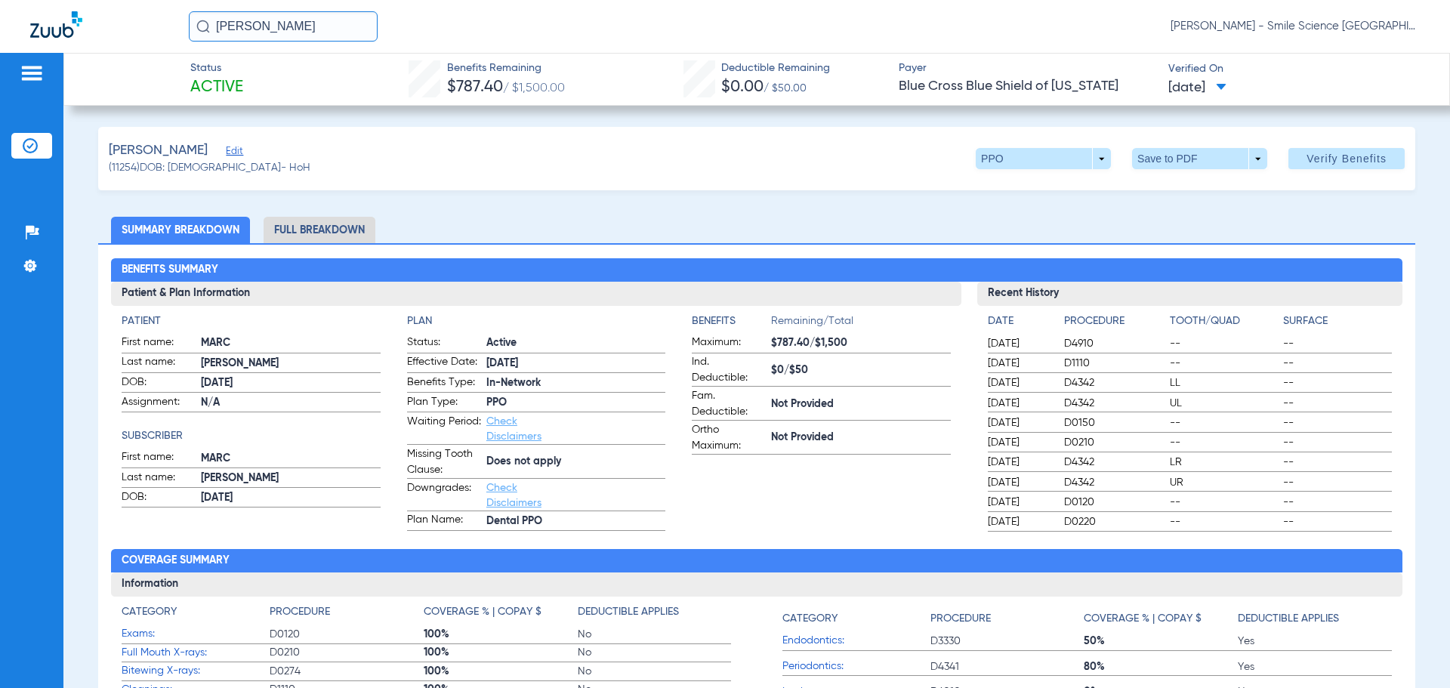
click at [42, 39] on div "[PERSON_NAME] [PERSON_NAME] - Smile Science [GEOGRAPHIC_DATA]" at bounding box center [725, 26] width 1450 height 53
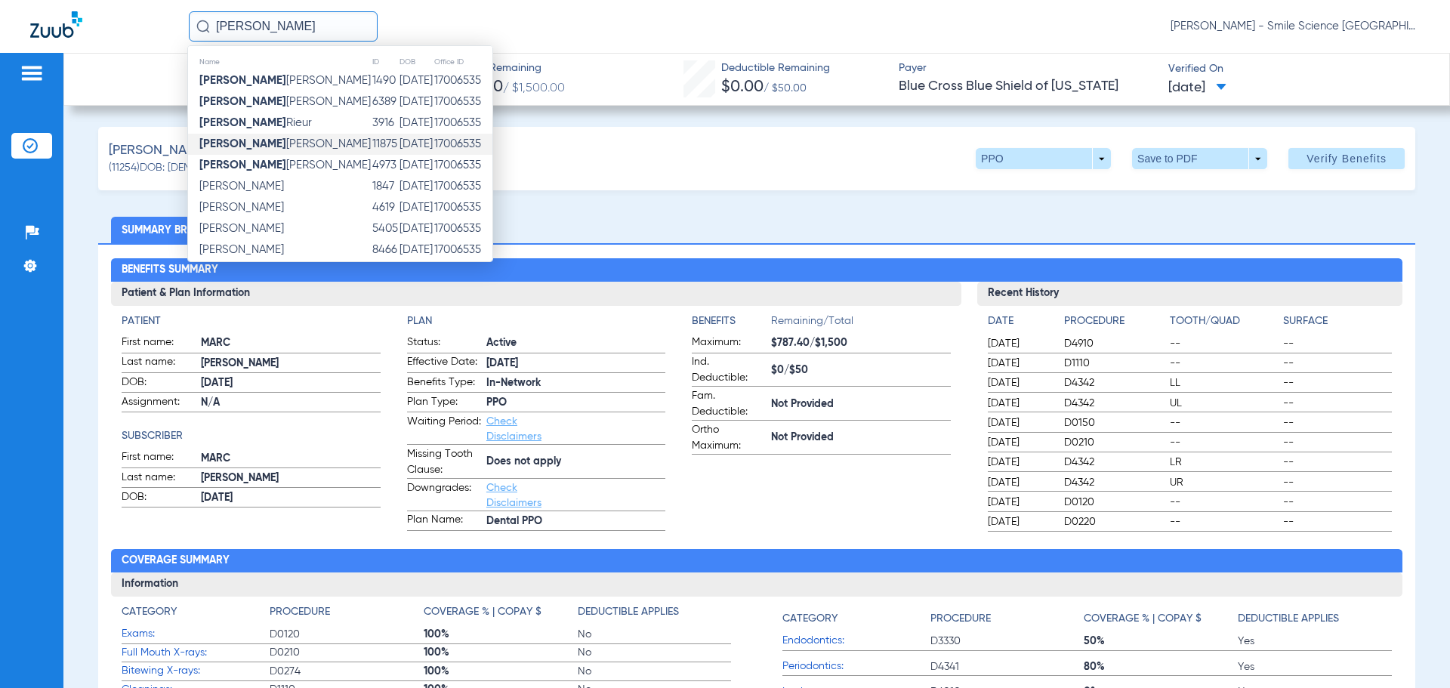
type input "[PERSON_NAME]"
click at [372, 140] on td "11875" at bounding box center [385, 144] width 27 height 21
